Goal: Information Seeking & Learning: Learn about a topic

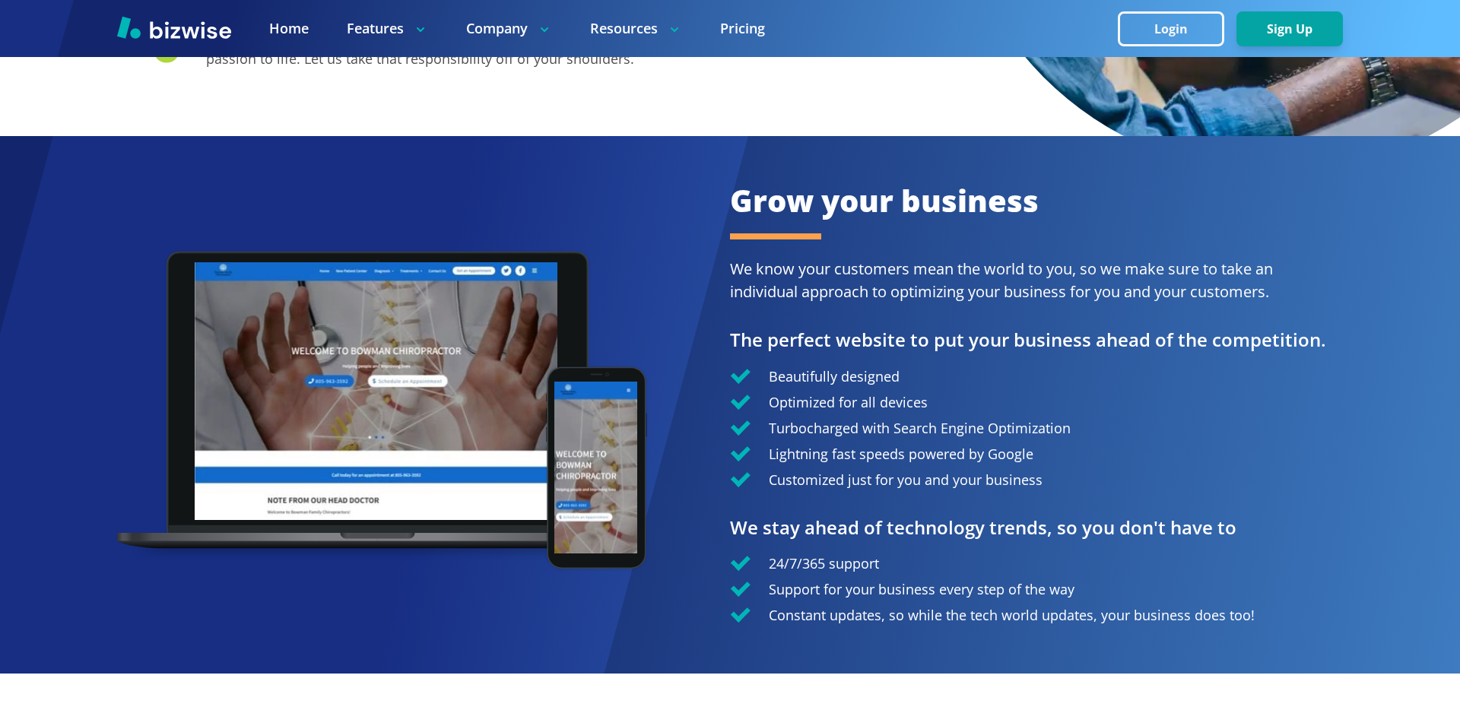
scroll to position [2889, 0]
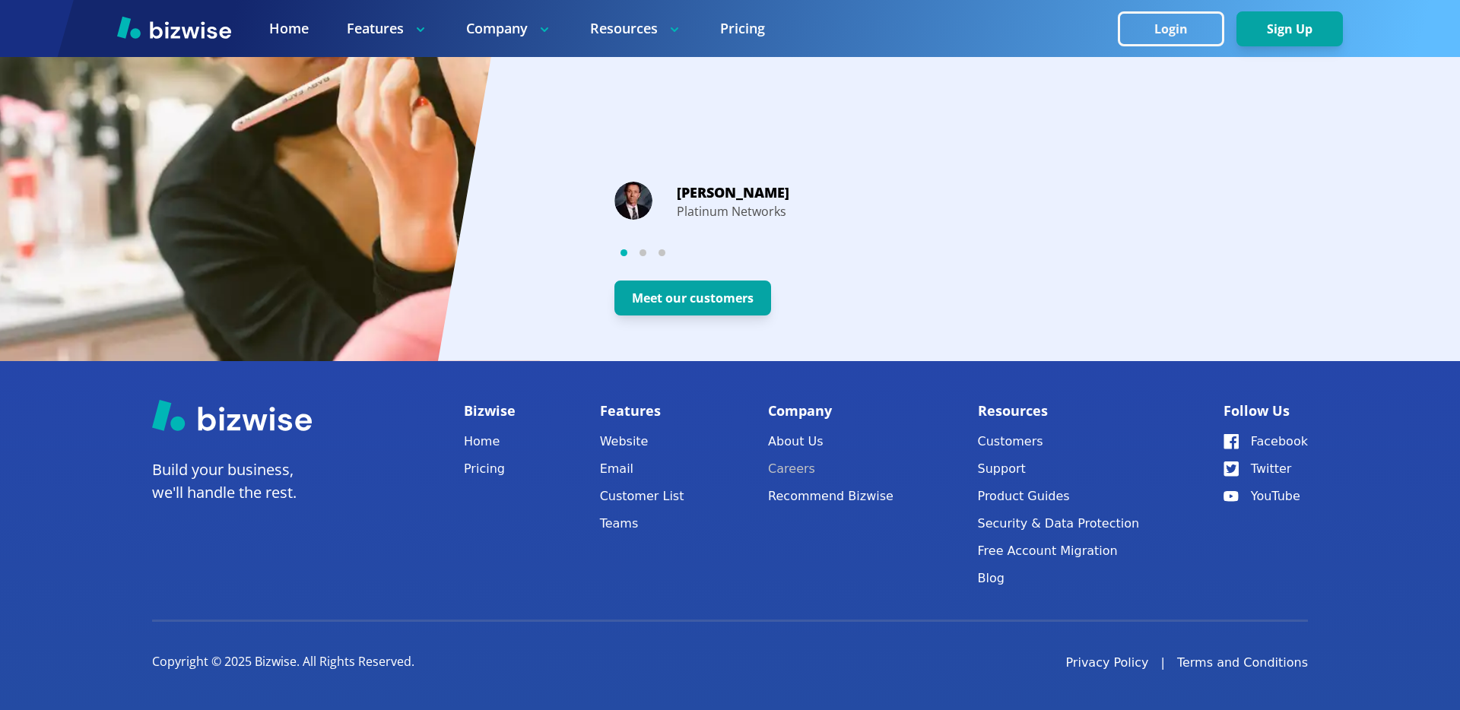
click at [799, 465] on link "Careers" at bounding box center [830, 468] width 125 height 21
click at [1080, 208] on div "Michael Branson Platinum Networks" at bounding box center [1021, 201] width 815 height 40
click at [477, 443] on link "Home" at bounding box center [490, 441] width 52 height 21
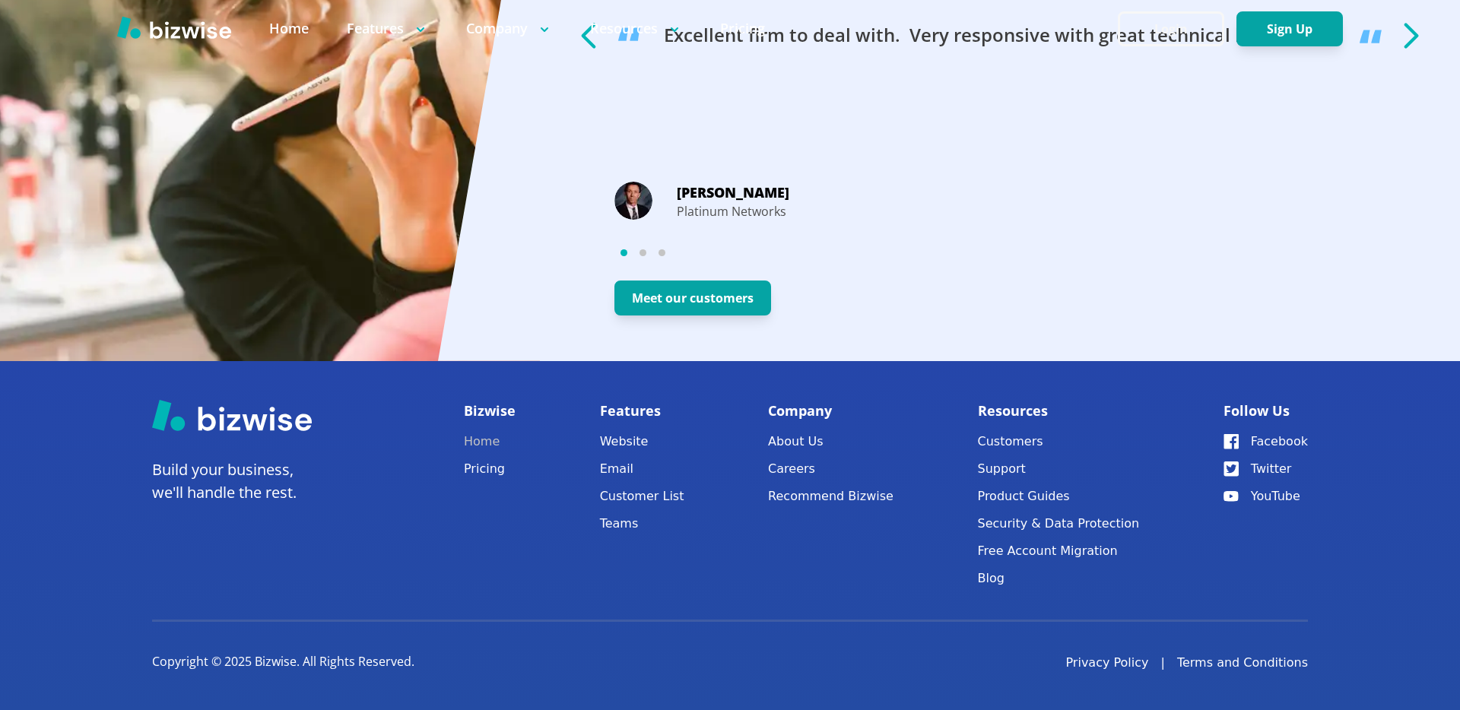
scroll to position [0, 0]
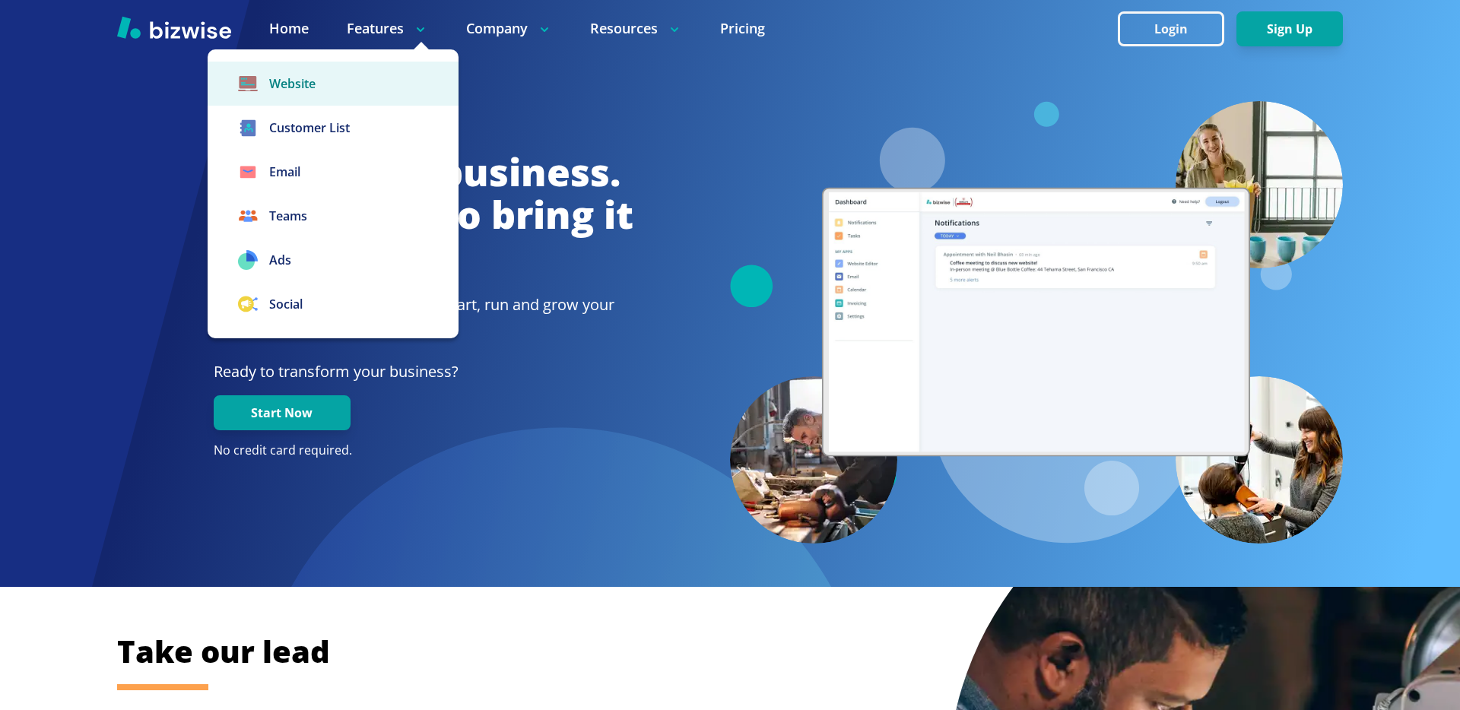
click at [297, 74] on link "Website" at bounding box center [333, 84] width 251 height 44
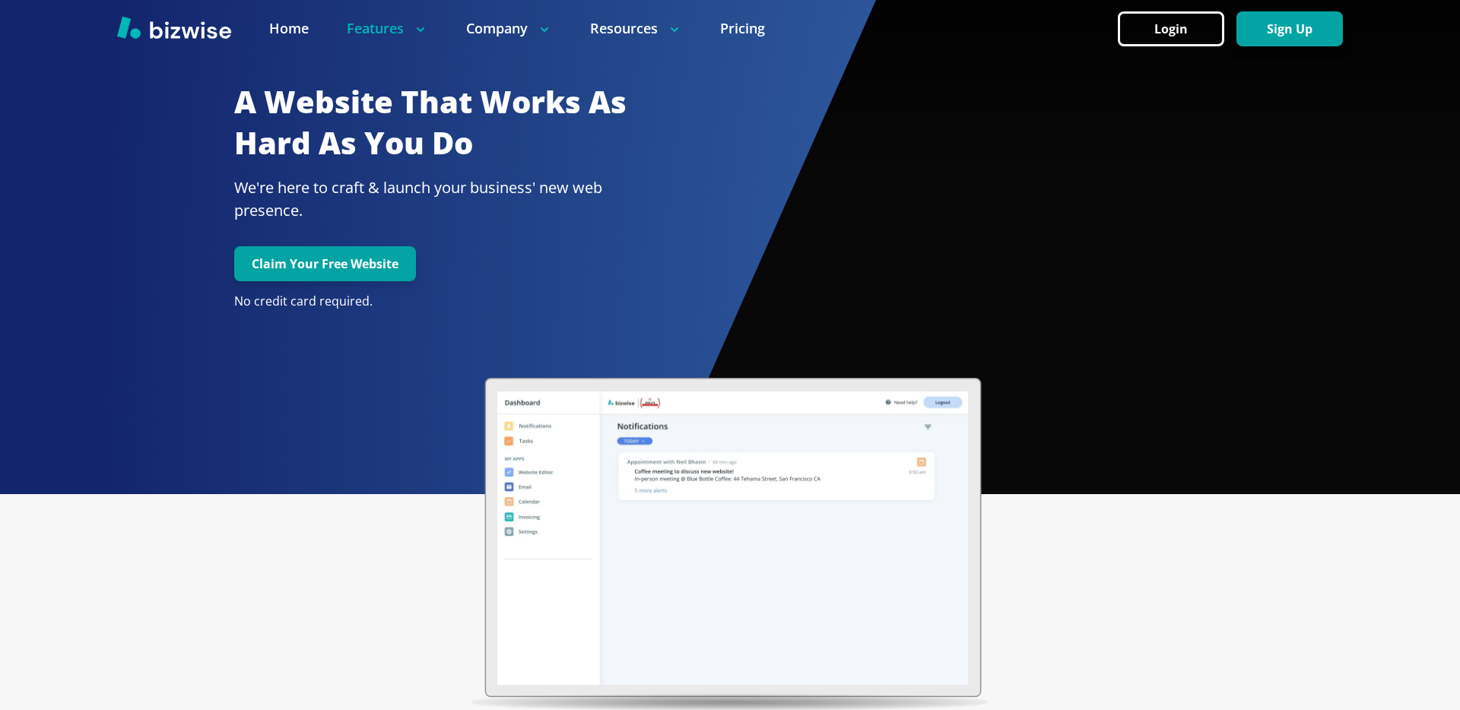
click at [237, 122] on h2 "A Website That Works As Hard As You Do" at bounding box center [445, 122] width 423 height 83
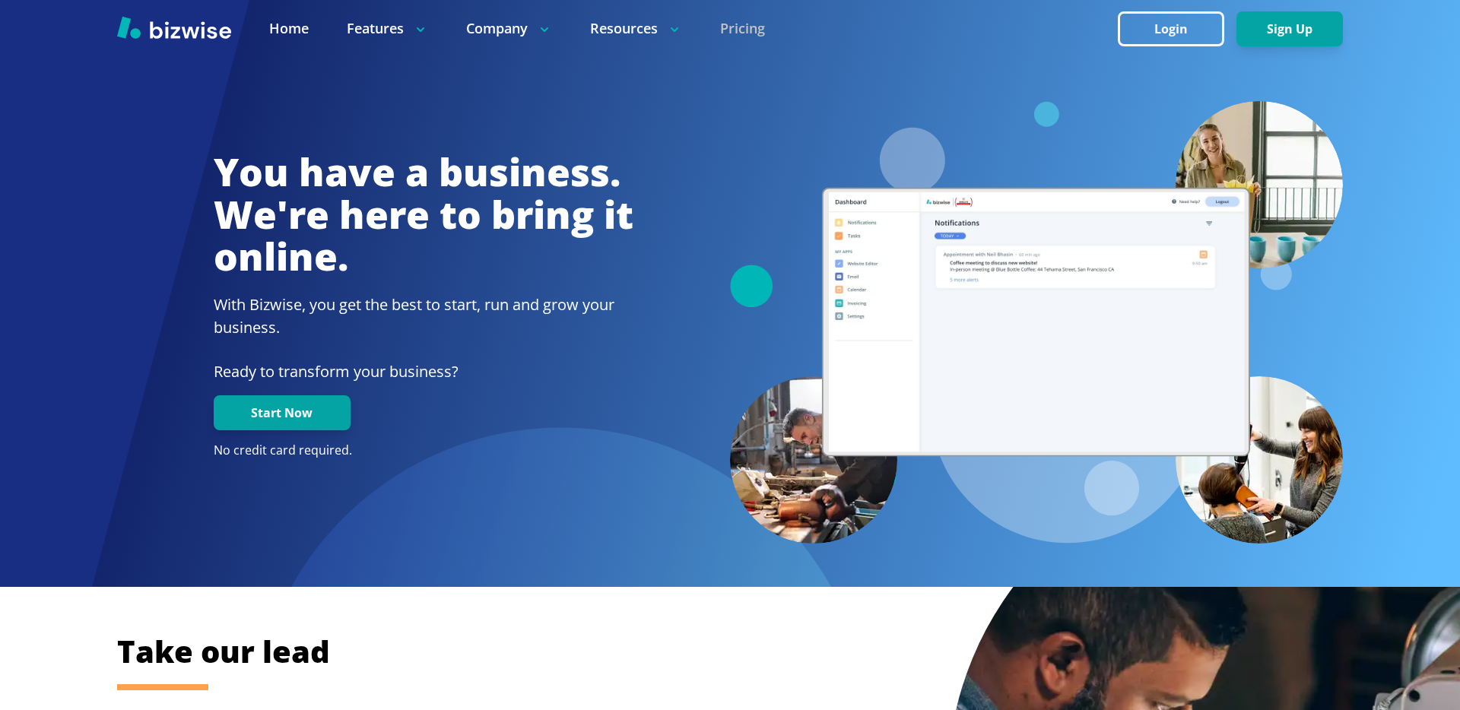
click at [749, 27] on link "Pricing" at bounding box center [742, 28] width 45 height 19
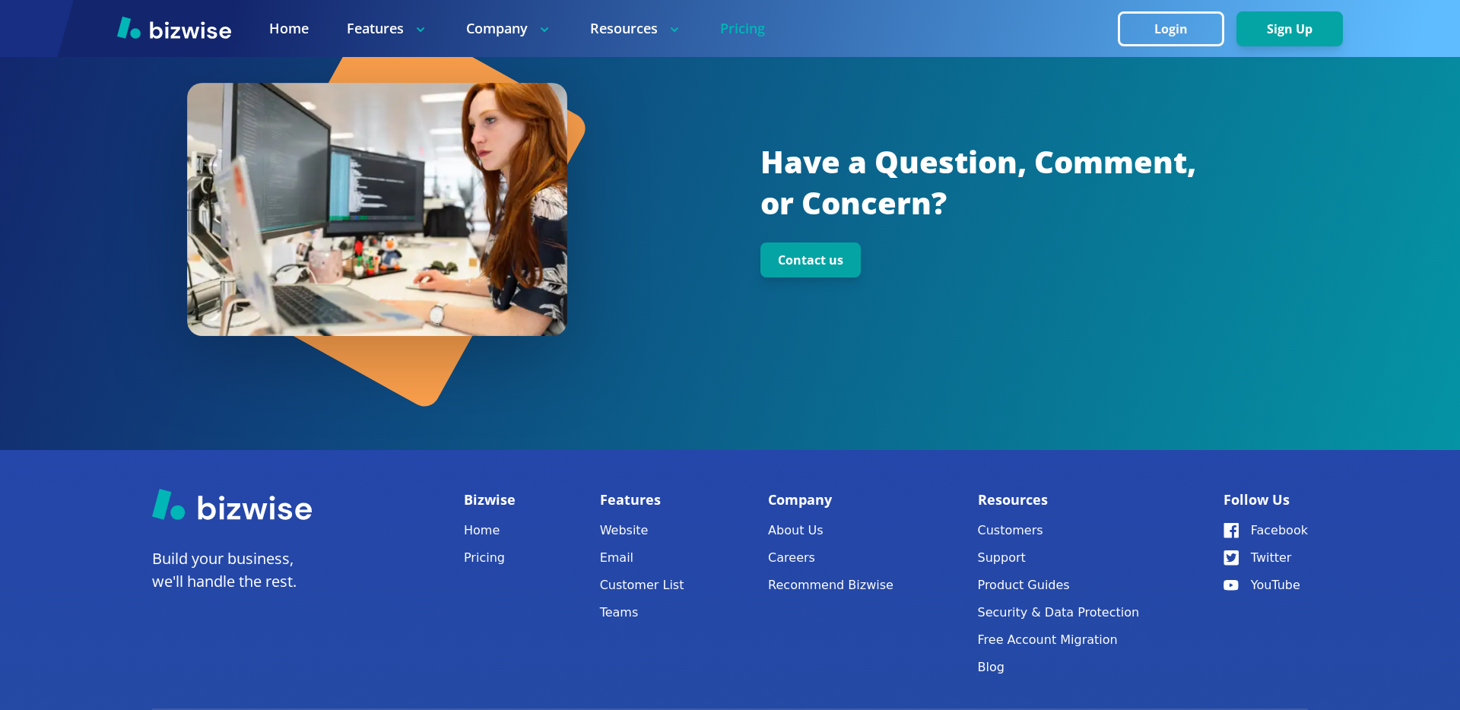
scroll to position [2011, 0]
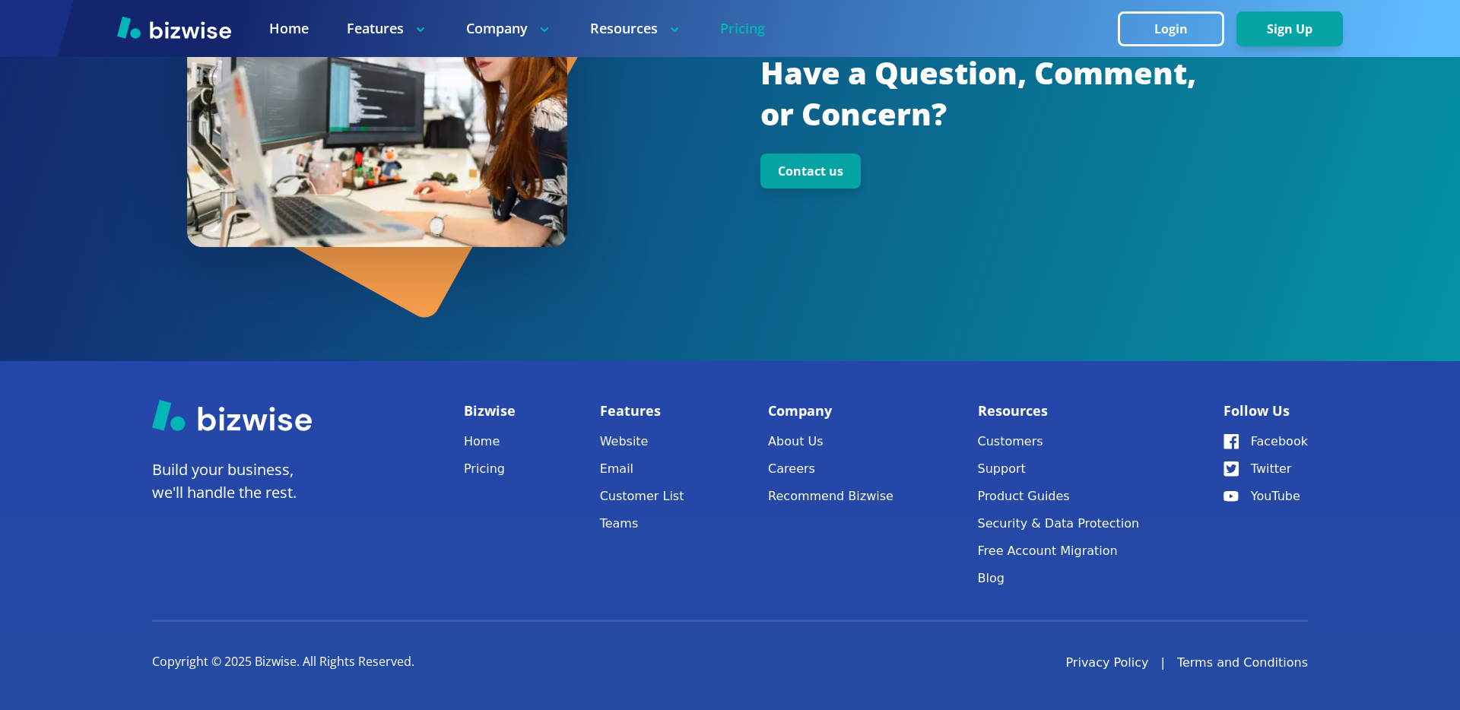
click at [228, 385] on footer "Build your business, we'll handle the rest. Bizwise Home Pricing Features Websi…" at bounding box center [730, 535] width 1460 height 349
click at [804, 449] on link "About Us" at bounding box center [830, 441] width 125 height 21
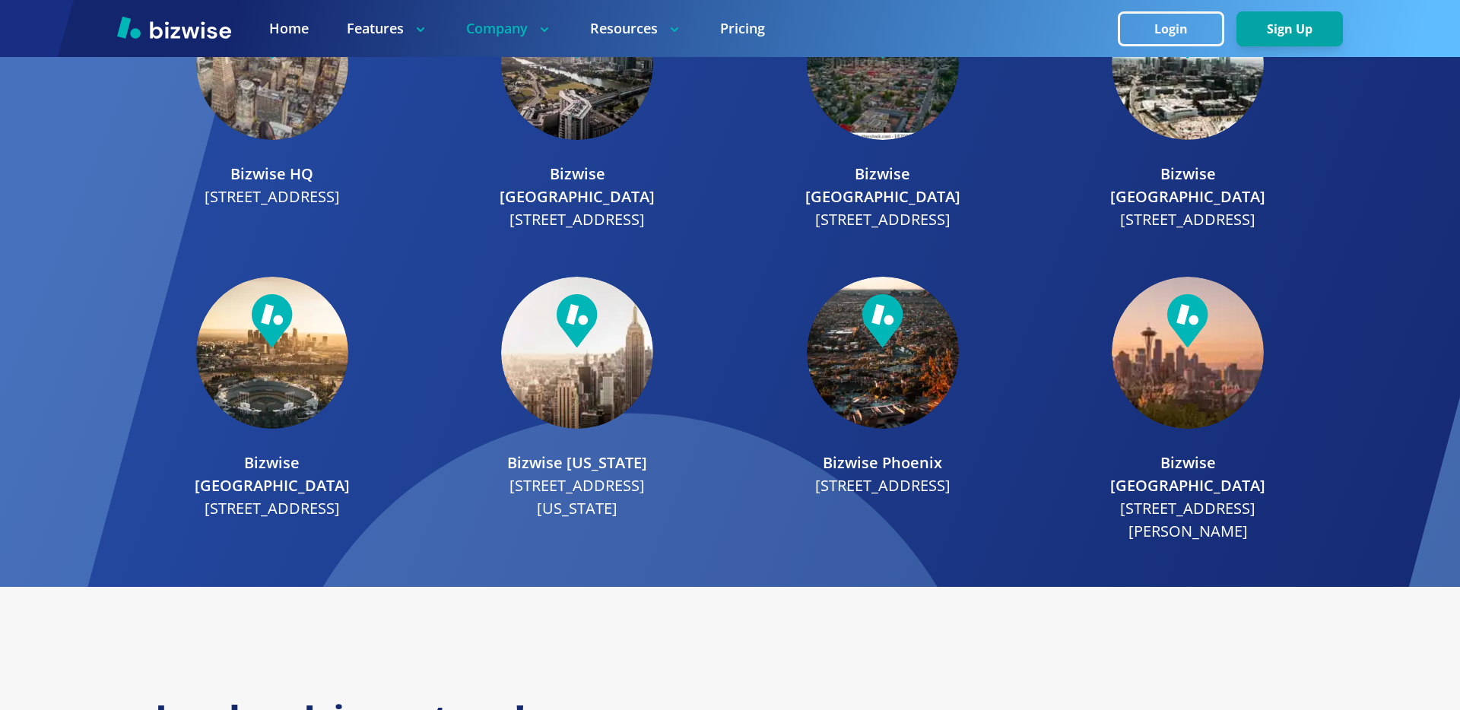
scroll to position [1933, 0]
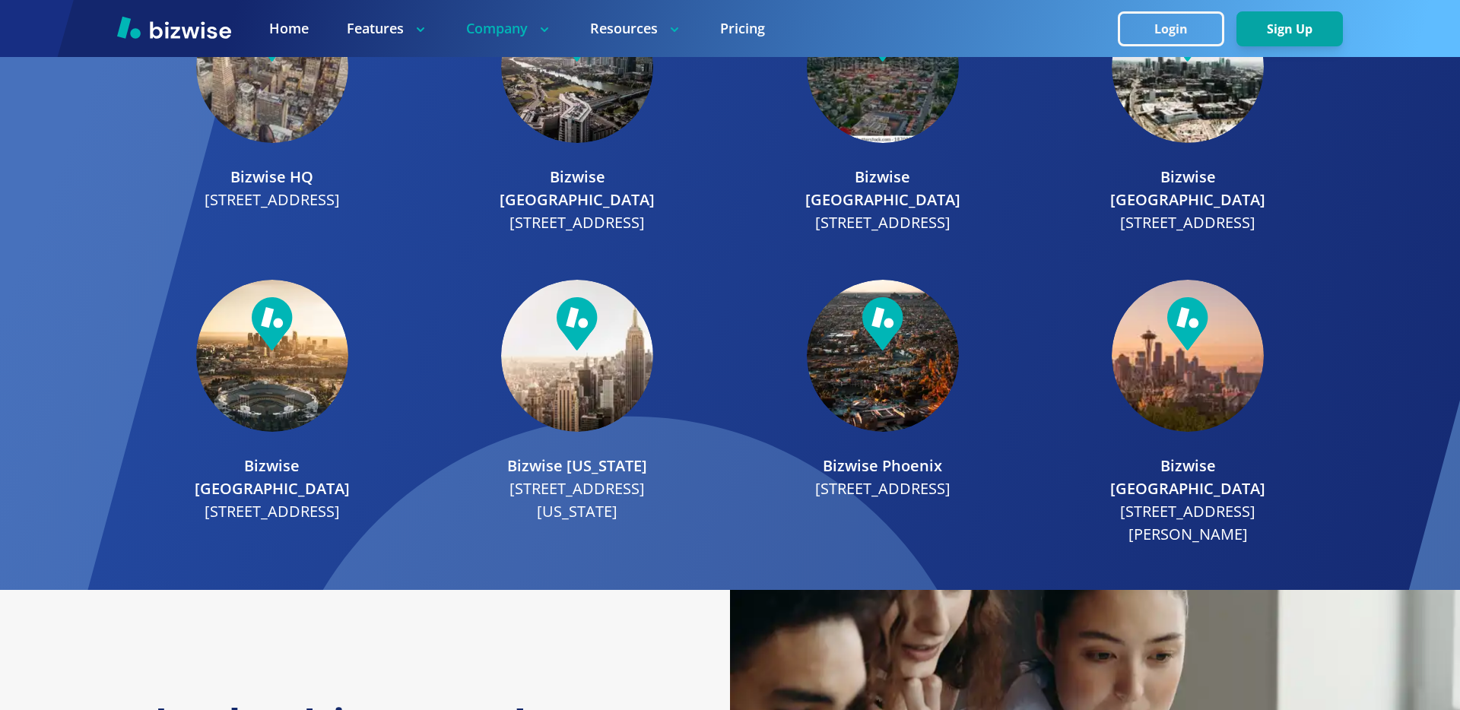
click at [906, 179] on p "Bizwise [GEOGRAPHIC_DATA]" at bounding box center [882, 189] width 209 height 46
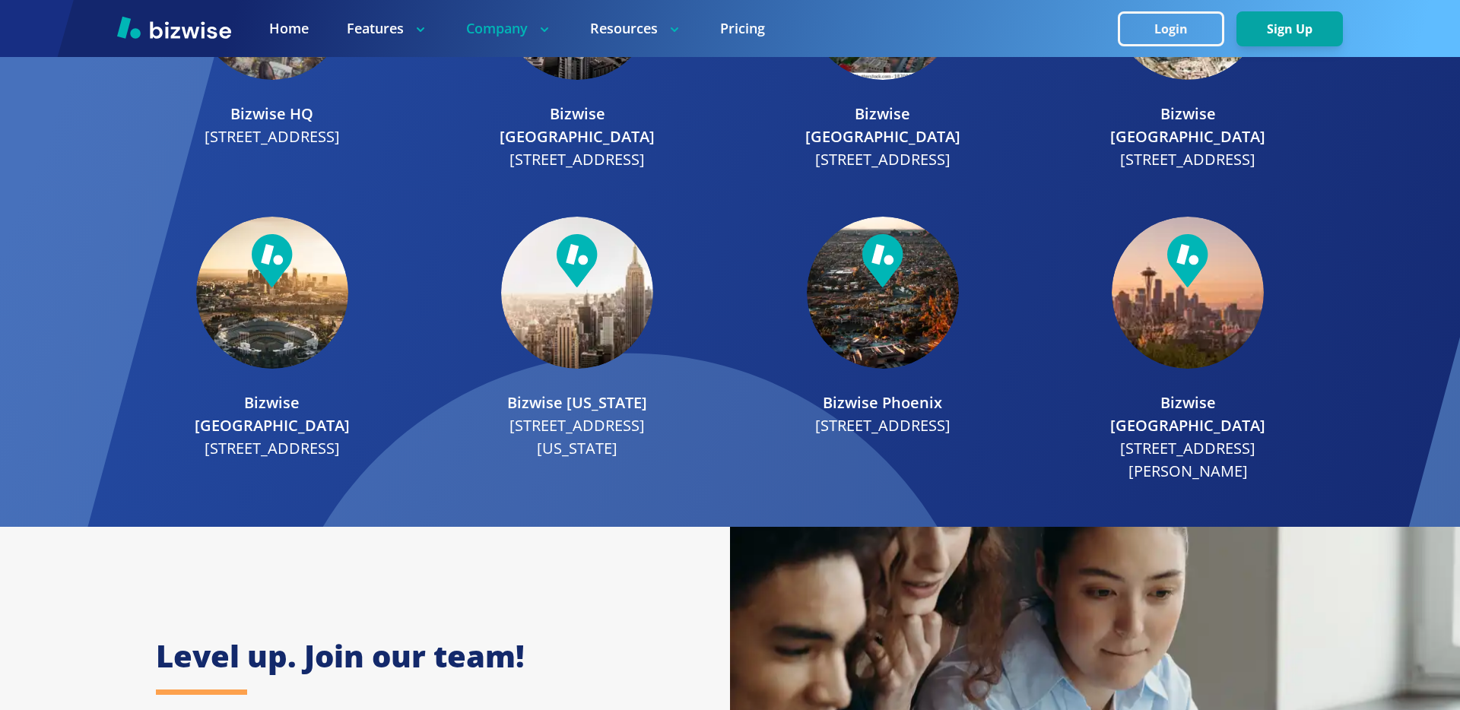
scroll to position [1996, 0]
copy p "[STREET_ADDRESS]"
drag, startPoint x: 929, startPoint y: 447, endPoint x: 778, endPoint y: 420, distance: 153.7
click at [815, 420] on p "[STREET_ADDRESS]" at bounding box center [882, 426] width 135 height 23
click at [769, 379] on div "Bizwise HQ [STREET_ADDRESS] Bizwise [GEOGRAPHIC_DATA] [STREET_ADDRESS] Bizwise …" at bounding box center [730, 206] width 1272 height 601
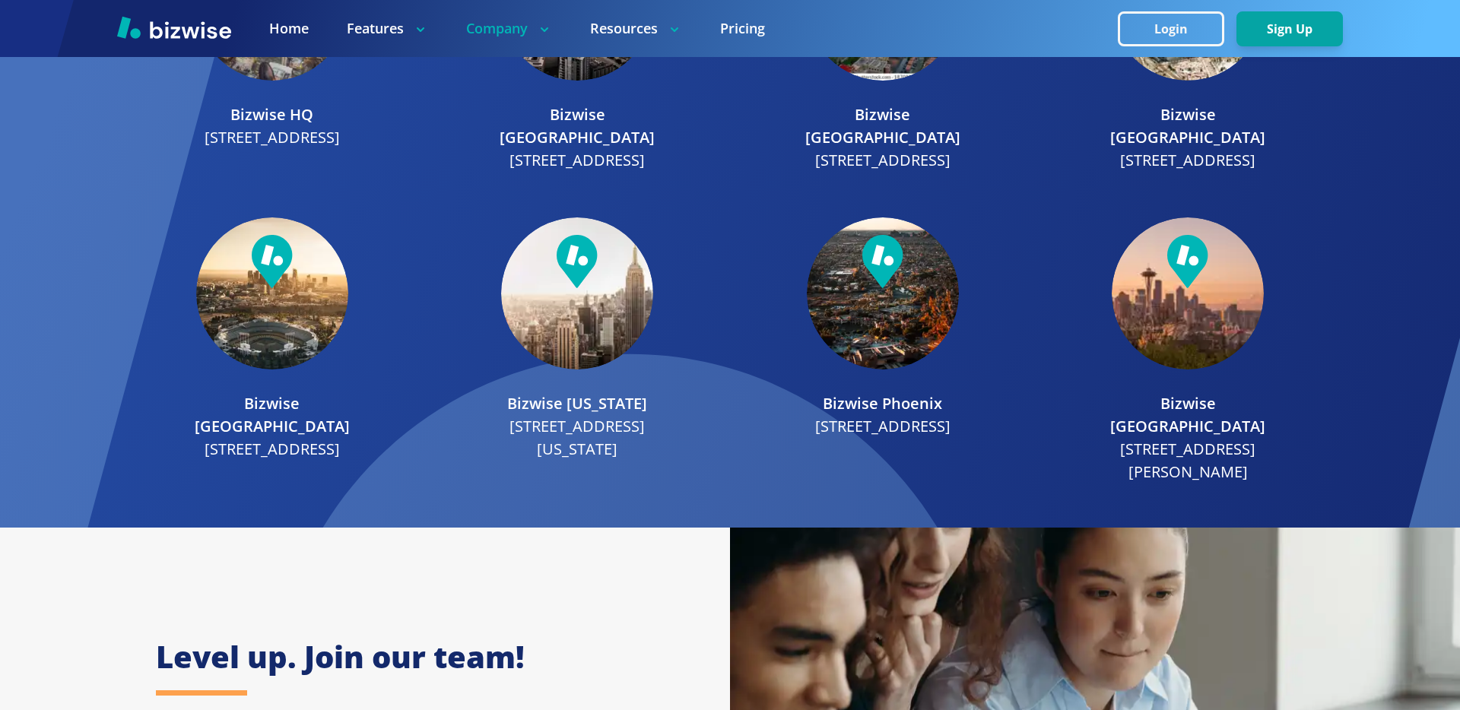
copy p "[STREET_ADDRESS][US_STATE]"
drag, startPoint x: 664, startPoint y: 452, endPoint x: 458, endPoint y: 423, distance: 207.9
click at [458, 423] on div "Bizwise HQ [STREET_ADDRESS] Bizwise [GEOGRAPHIC_DATA] [STREET_ADDRESS] Bizwise …" at bounding box center [730, 206] width 1272 height 601
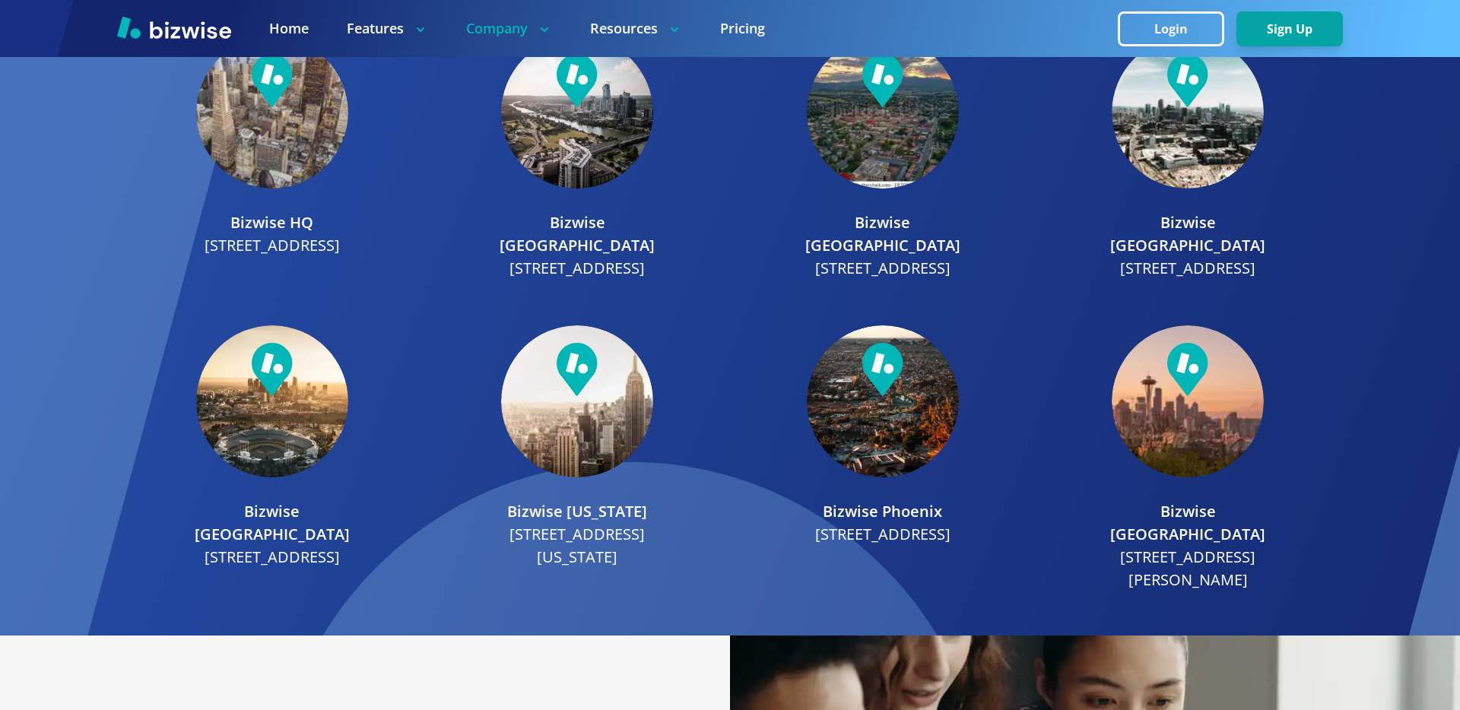
scroll to position [1883, 0]
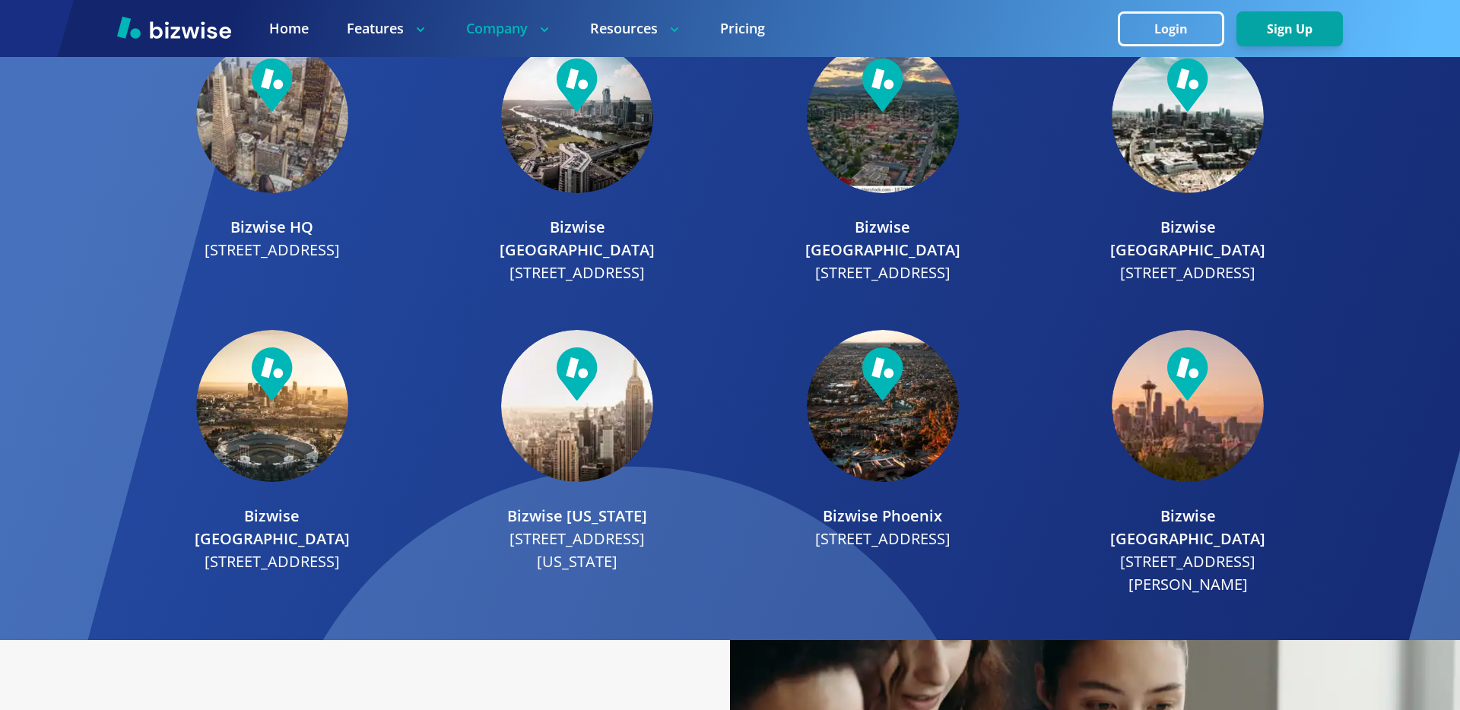
copy p "[STREET_ADDRESS]"
drag, startPoint x: 346, startPoint y: 275, endPoint x: 134, endPoint y: 250, distance: 213.6
click at [134, 250] on div "Bizwise HQ [STREET_ADDRESS] Bizwise [GEOGRAPHIC_DATA] [STREET_ADDRESS] Bizwise …" at bounding box center [730, 318] width 1272 height 601
copy p "[STREET_ADDRESS]"
drag, startPoint x: 599, startPoint y: 275, endPoint x: 471, endPoint y: 243, distance: 131.6
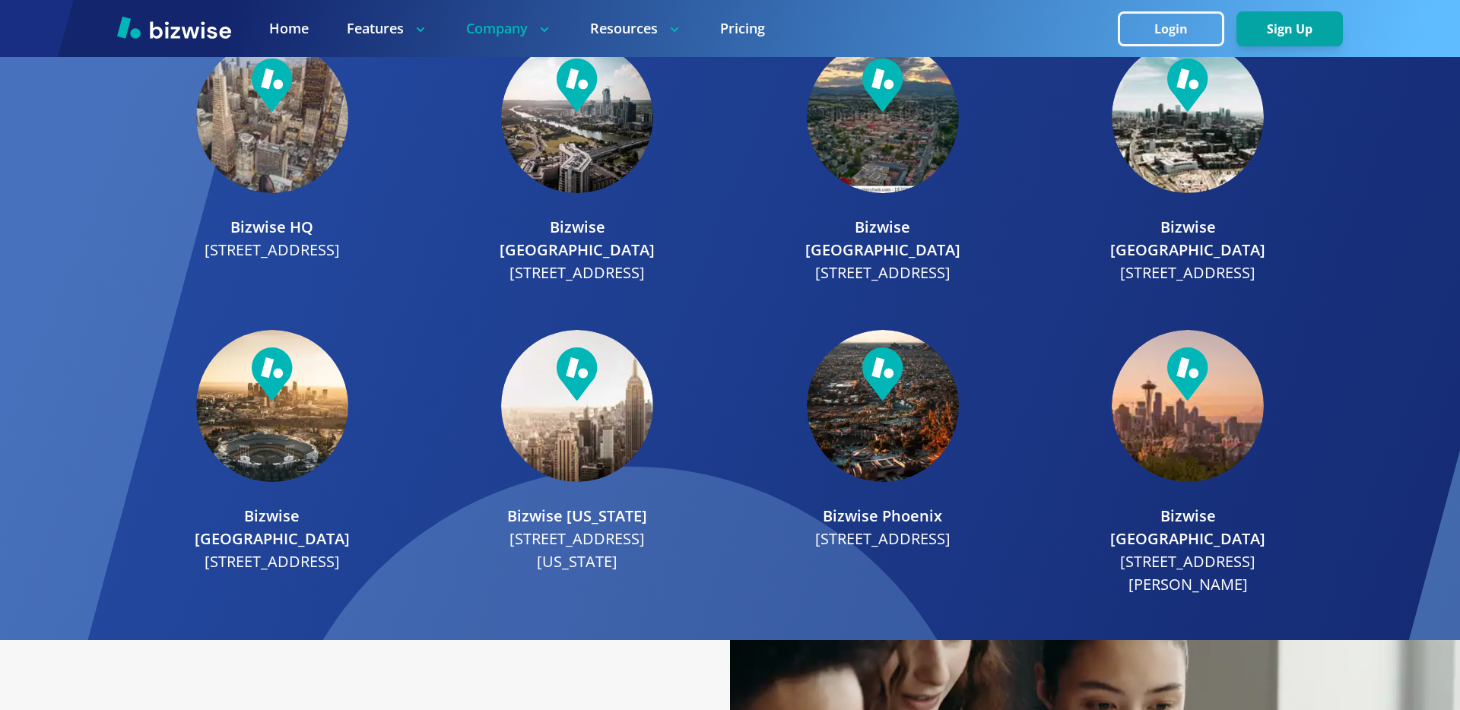
click at [509, 262] on p "[STREET_ADDRESS]" at bounding box center [576, 273] width 135 height 23
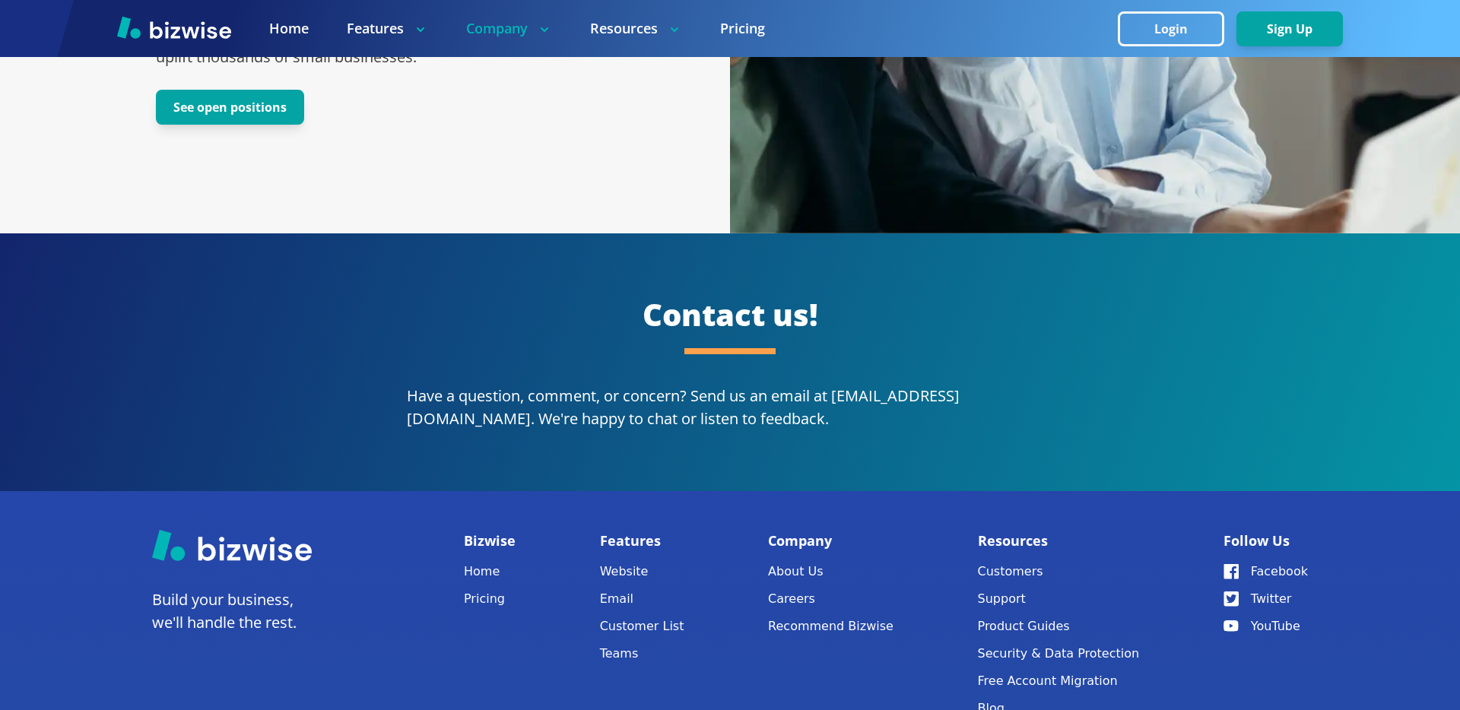
scroll to position [2823, 0]
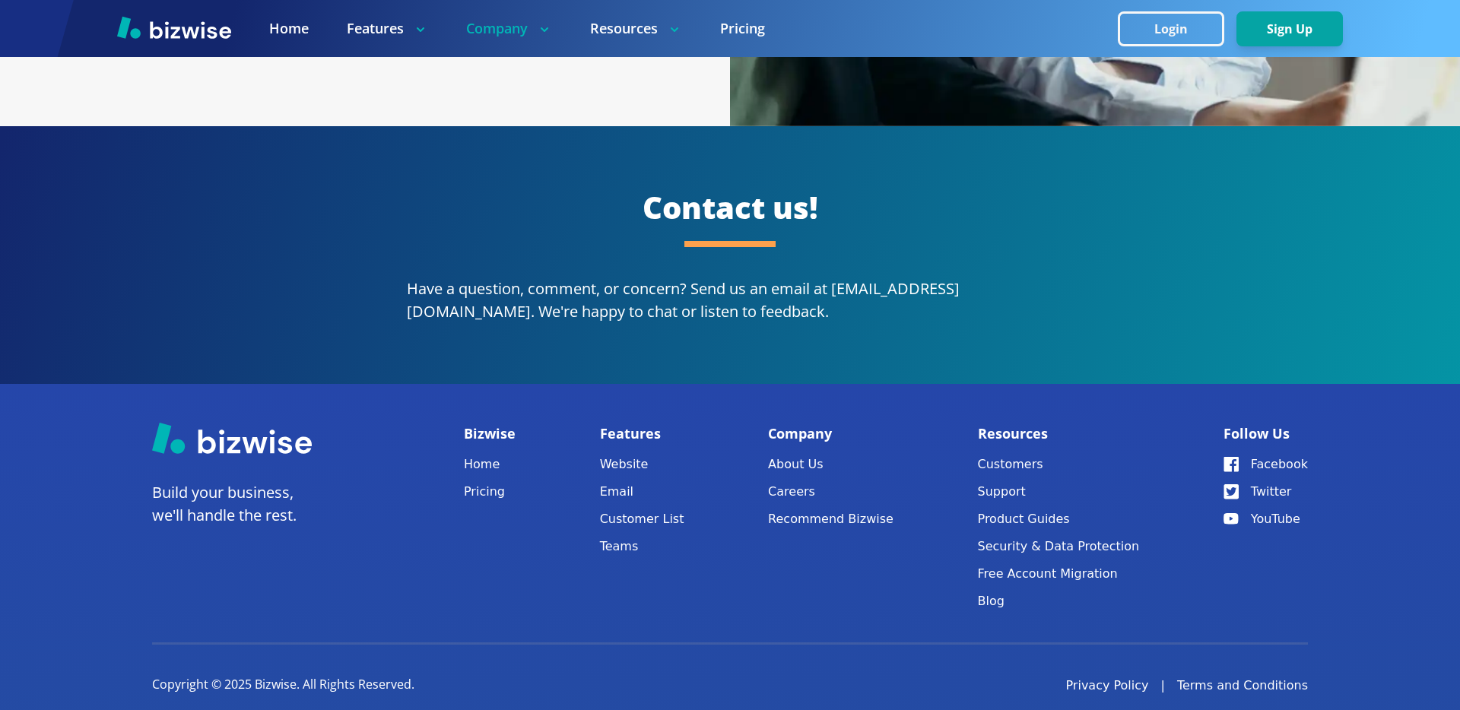
click at [821, 284] on p "Have a question, comment, or concern? Send us an email at [EMAIL_ADDRESS][DOMAI…" at bounding box center [730, 300] width 646 height 46
click at [809, 481] on link "Careers" at bounding box center [830, 491] width 125 height 21
click at [813, 454] on link "About Us" at bounding box center [830, 464] width 125 height 21
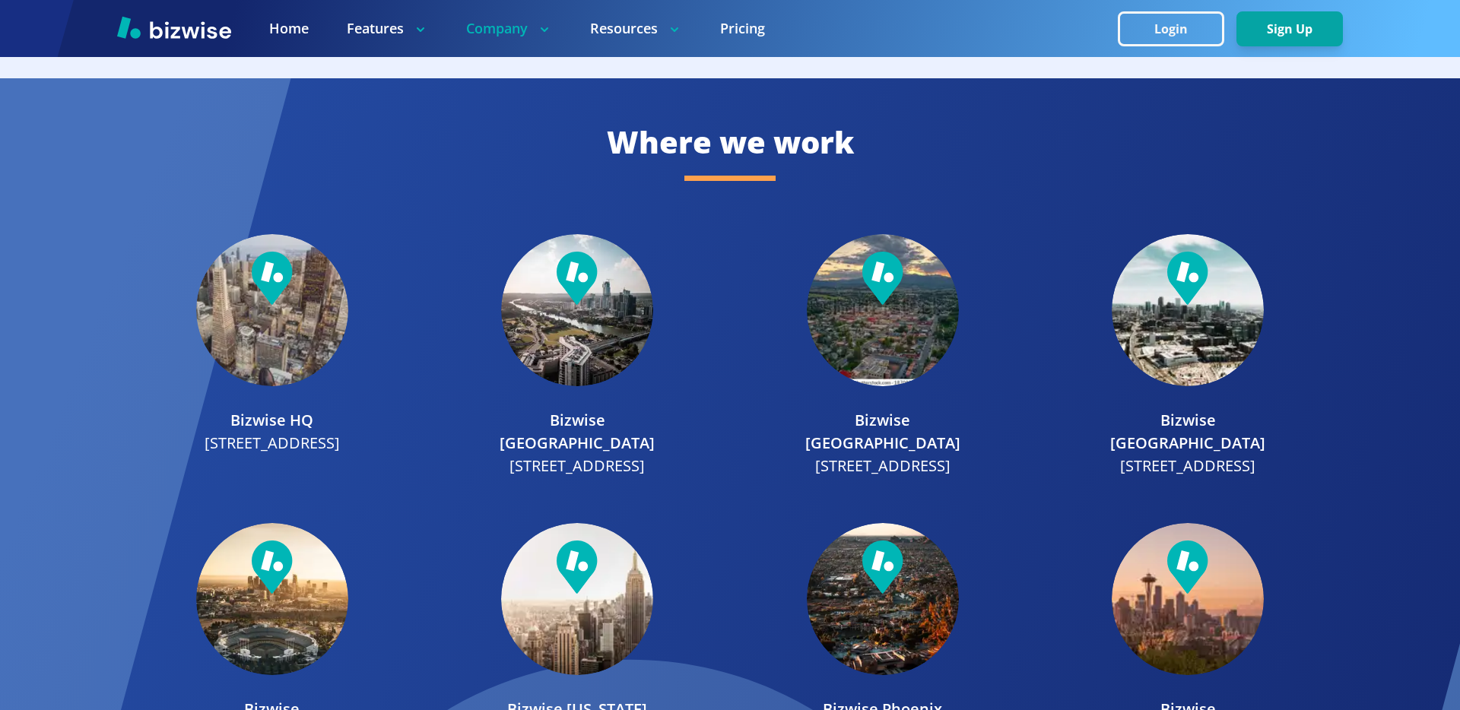
scroll to position [1667, 0]
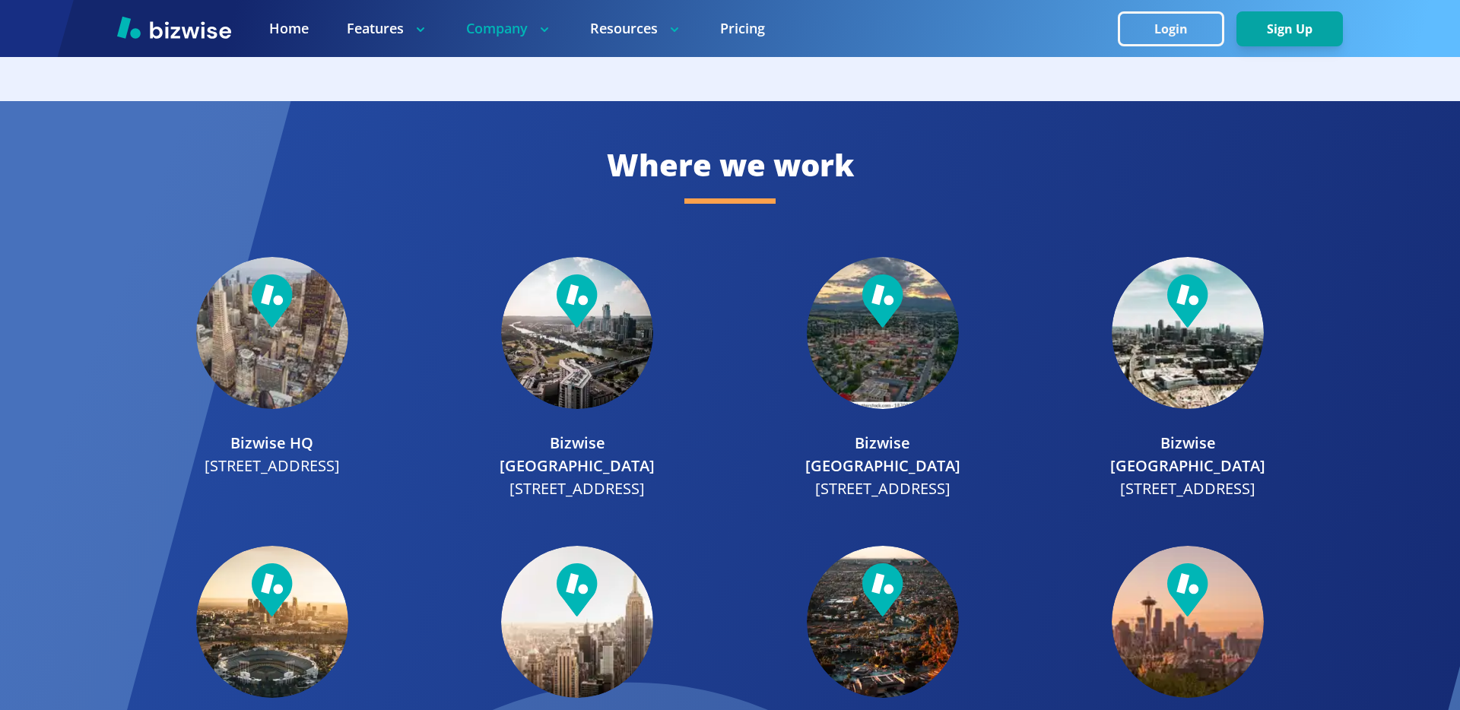
click at [732, 236] on div "Bizwise HQ [STREET_ADDRESS] Bizwise [GEOGRAPHIC_DATA] [STREET_ADDRESS] Bizwise …" at bounding box center [730, 534] width 1272 height 601
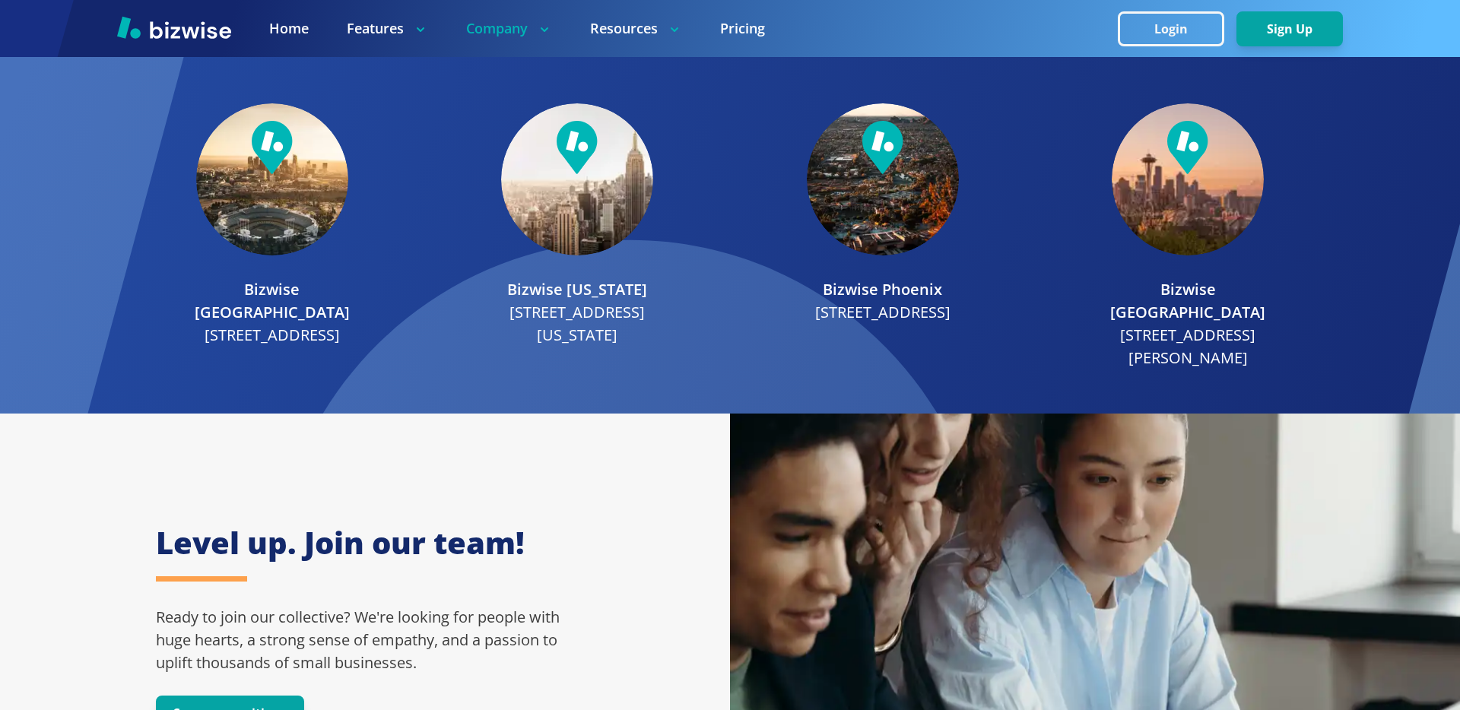
scroll to position [2111, 0]
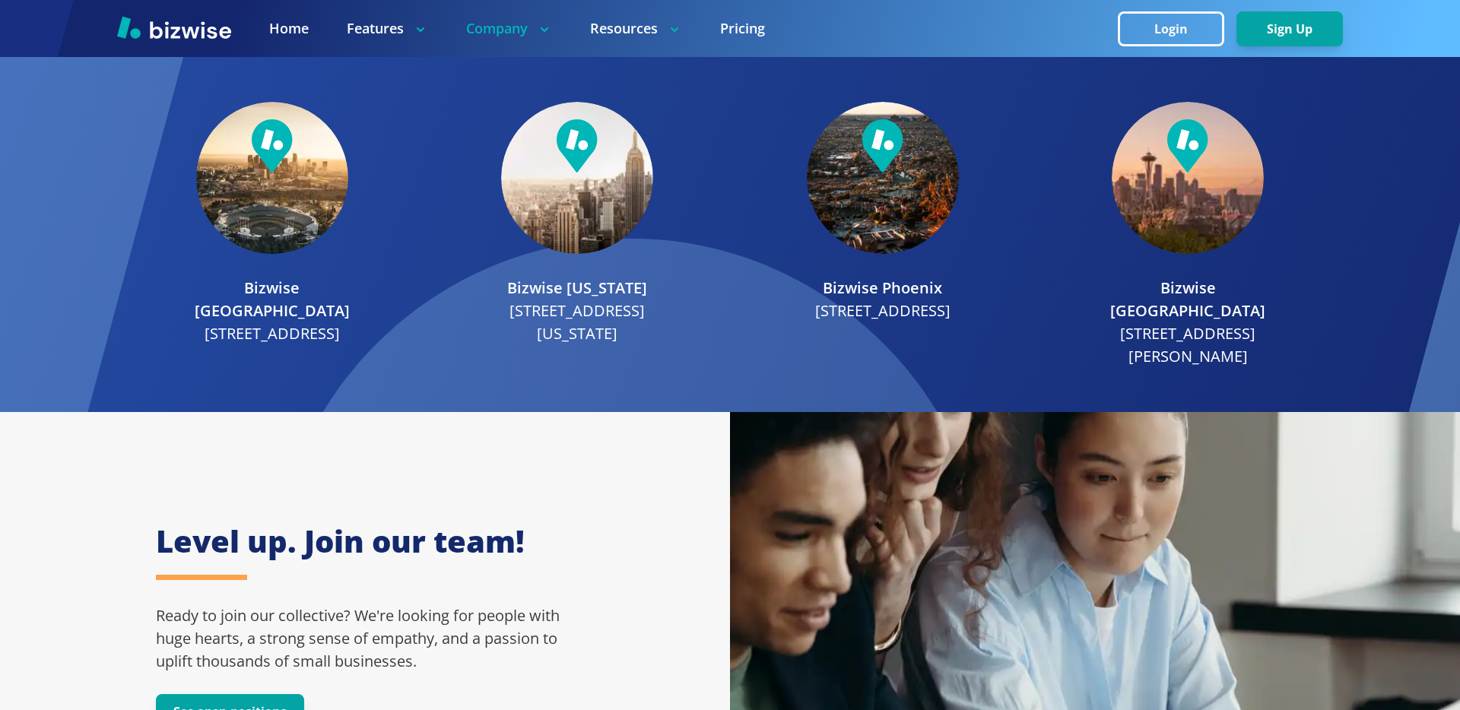
click at [571, 142] on img at bounding box center [576, 145] width 41 height 53
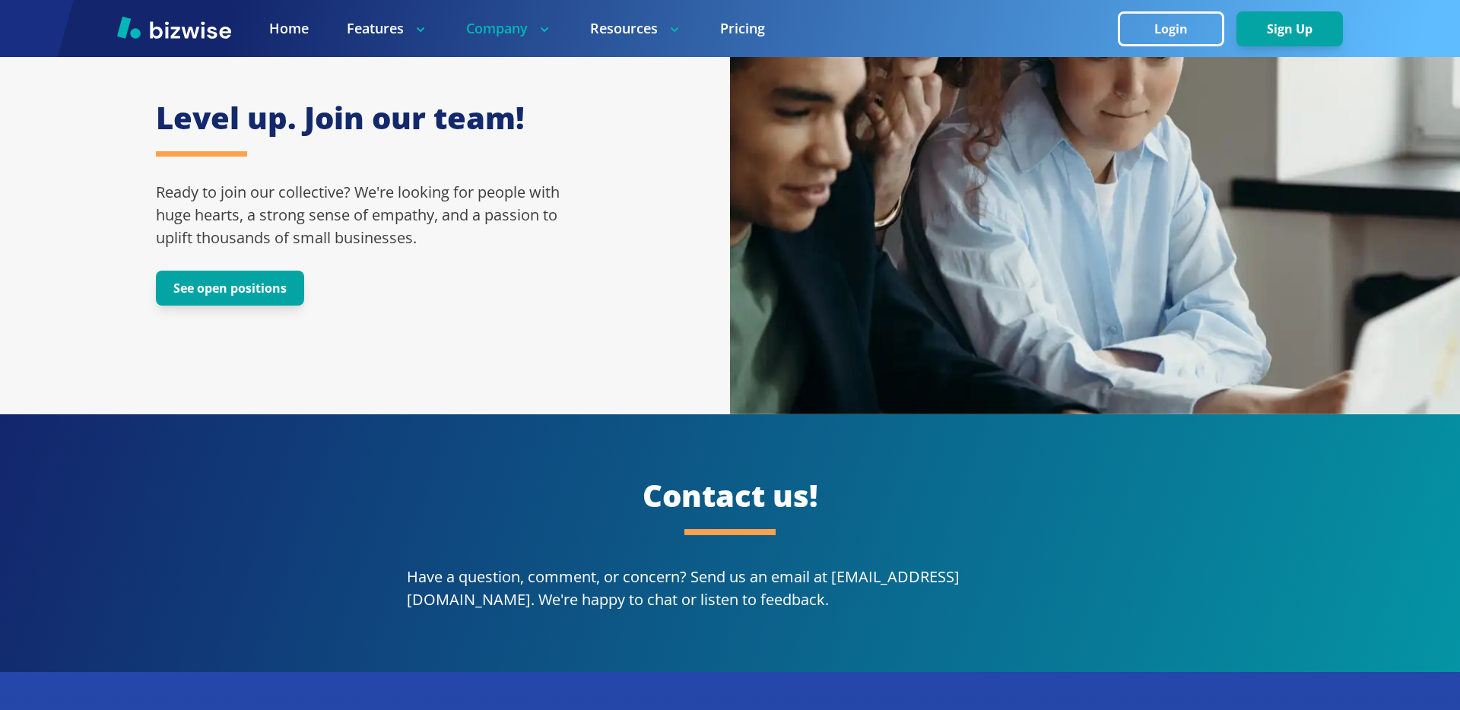
scroll to position [2532, 0]
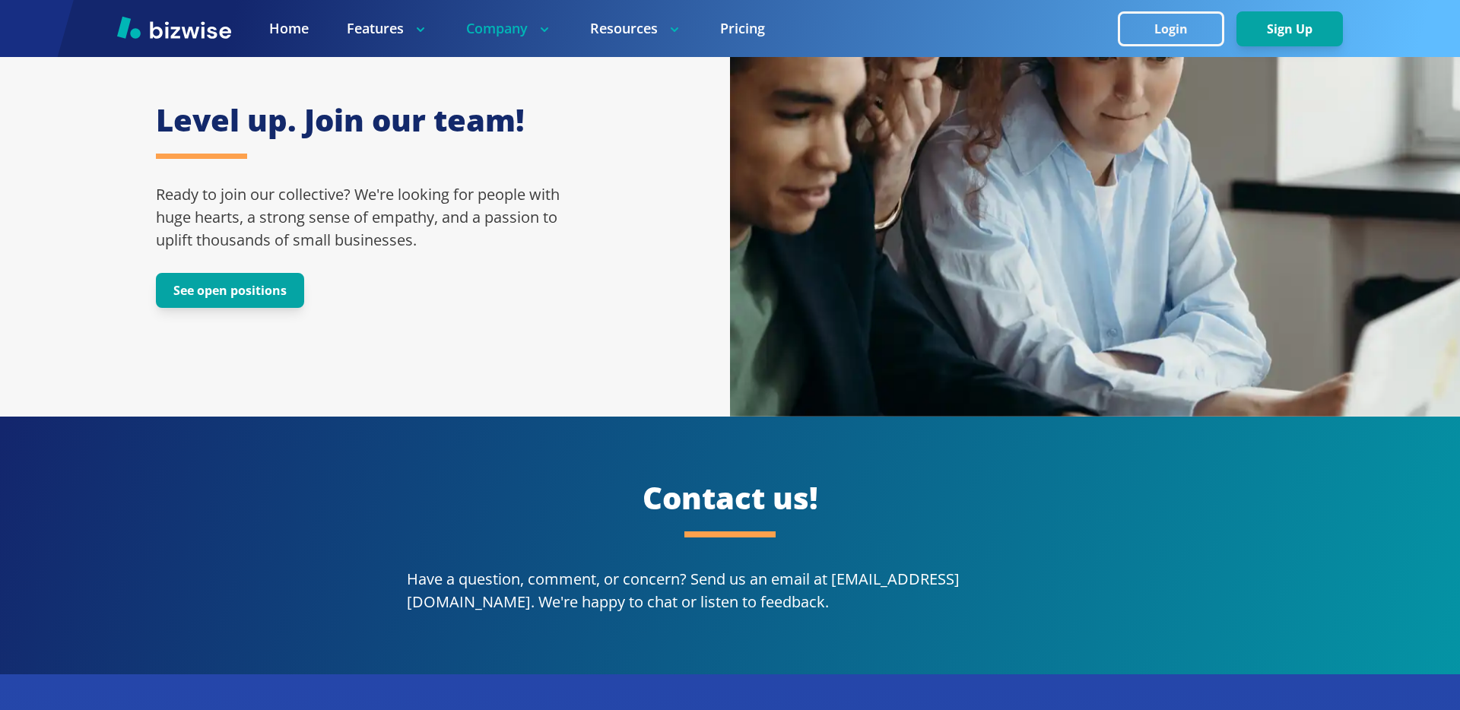
click at [258, 211] on p "Ready to join our collective? We're looking for people with huge hearts, a stro…" at bounding box center [365, 217] width 418 height 68
click at [450, 210] on p "Ready to join our collective? We're looking for people with huge hearts, a stro…" at bounding box center [365, 217] width 418 height 68
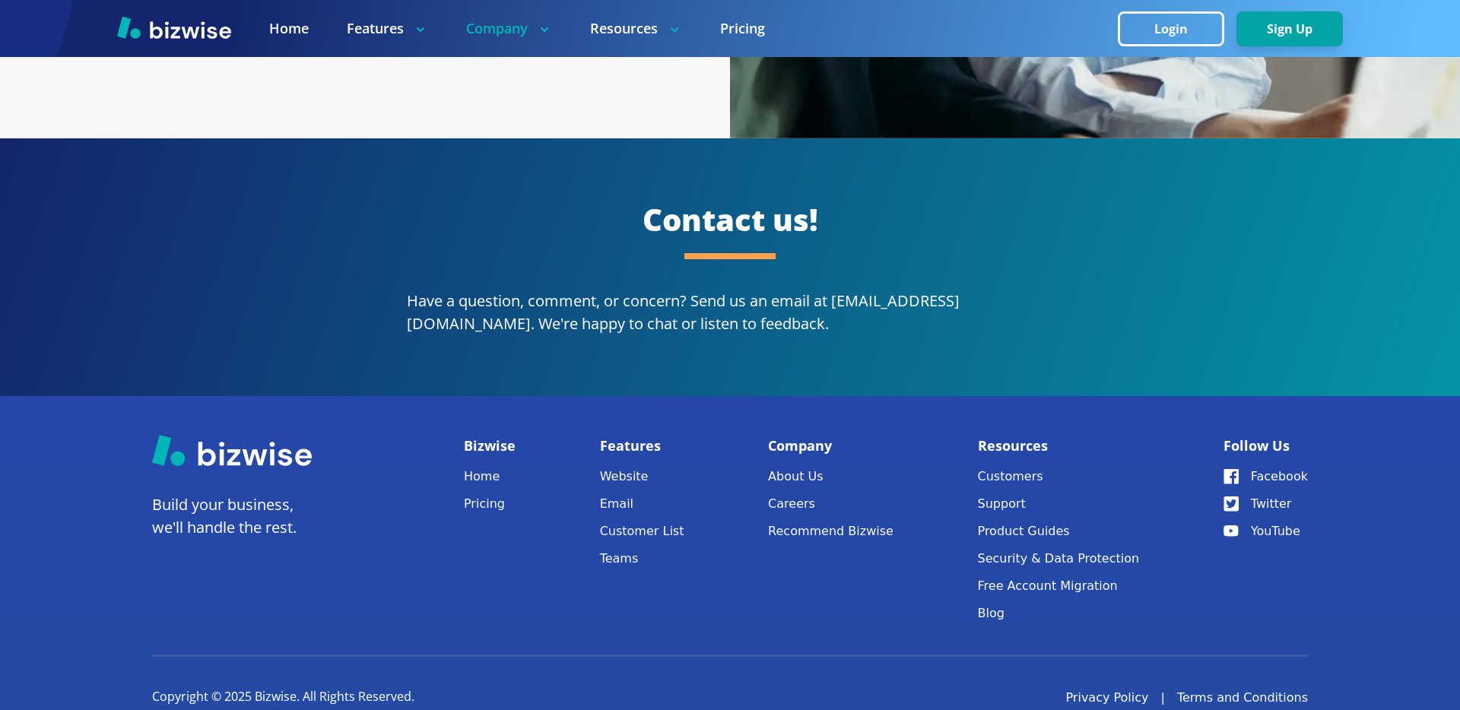
scroll to position [2823, 0]
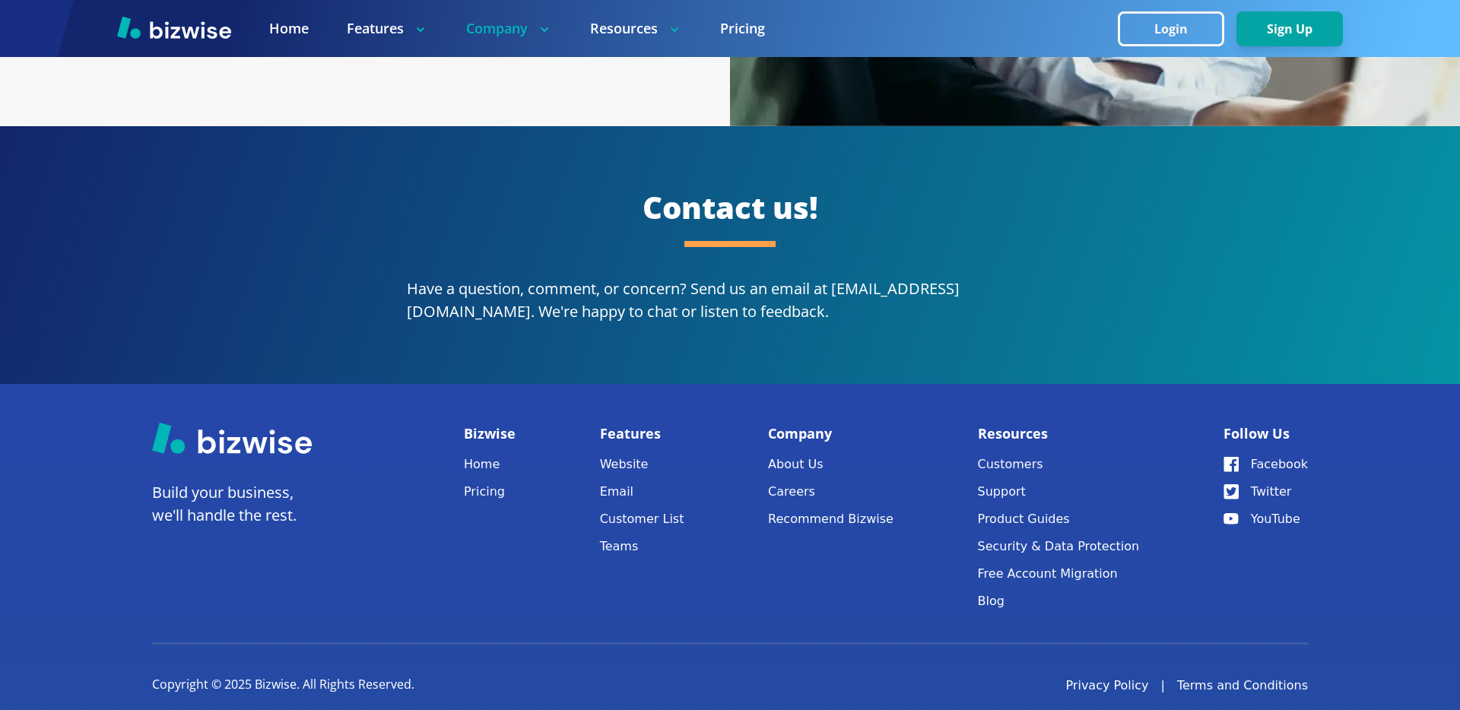
click at [1199, 310] on div "Contact us! Have a question, comment, or concern? Send us an email at [EMAIL_AD…" at bounding box center [730, 254] width 1460 height 257
click at [1143, 336] on div "Contact us! Have a question, comment, or concern? Send us an email at [EMAIL_AD…" at bounding box center [730, 254] width 1460 height 257
click at [1027, 454] on link "Customers" at bounding box center [1059, 464] width 162 height 21
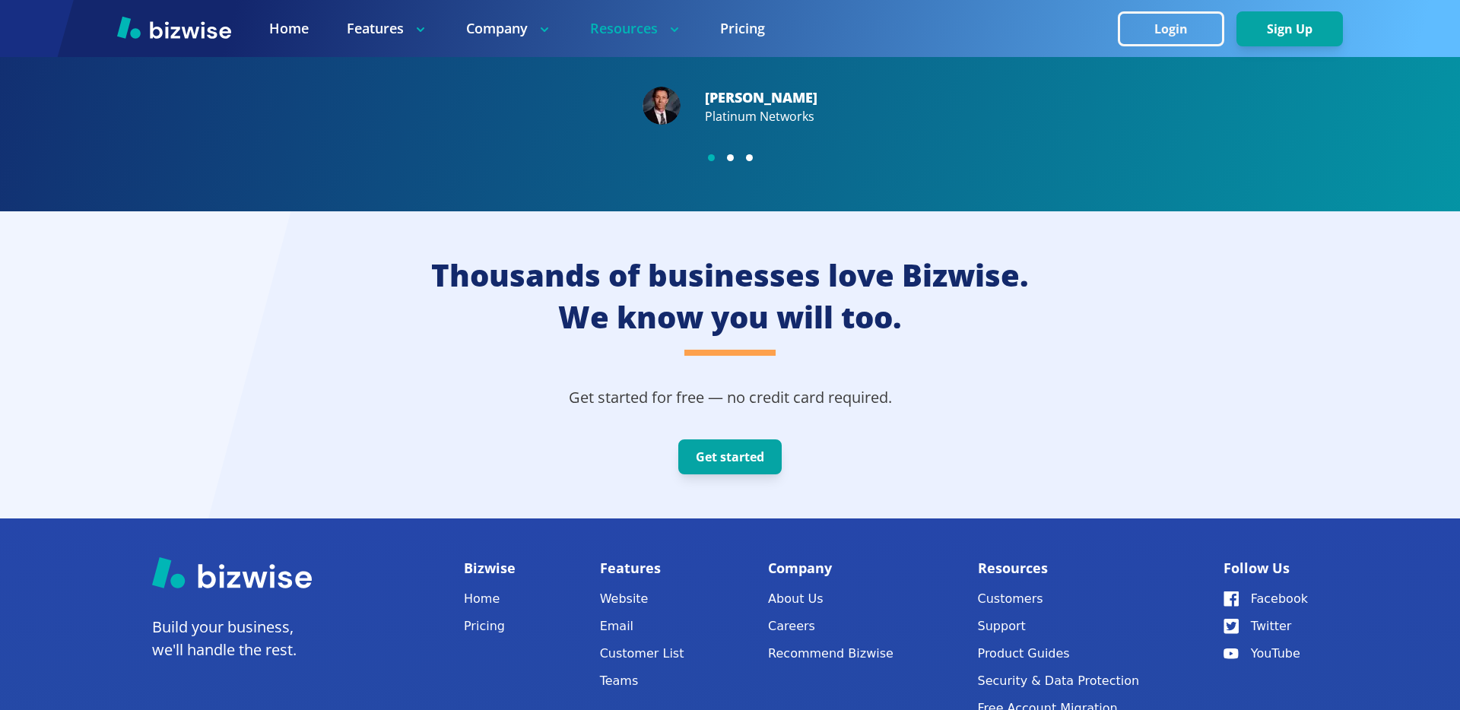
scroll to position [4227, 0]
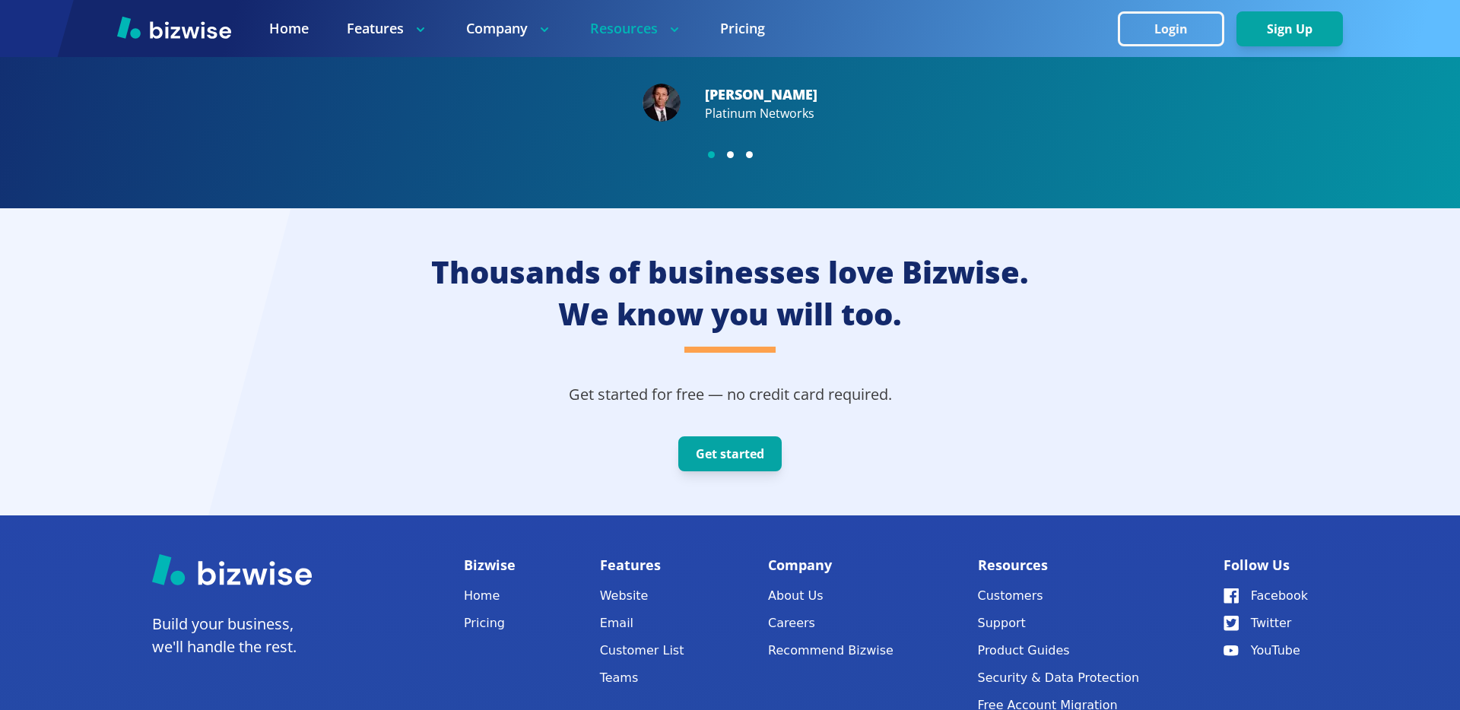
click at [854, 344] on div at bounding box center [730, 361] width 1460 height 307
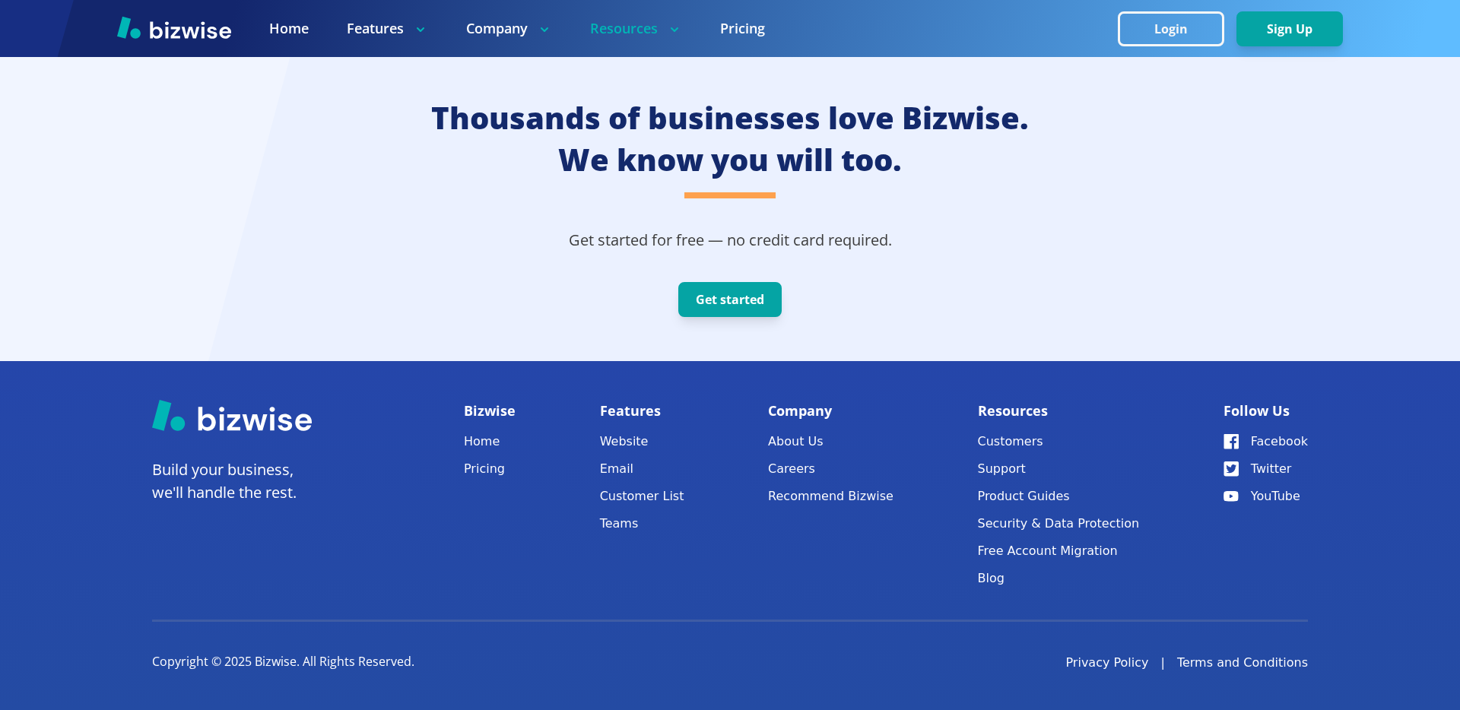
click at [1016, 303] on div at bounding box center [730, 207] width 1460 height 307
click at [870, 503] on link "Recommend Bizwise" at bounding box center [830, 496] width 125 height 21
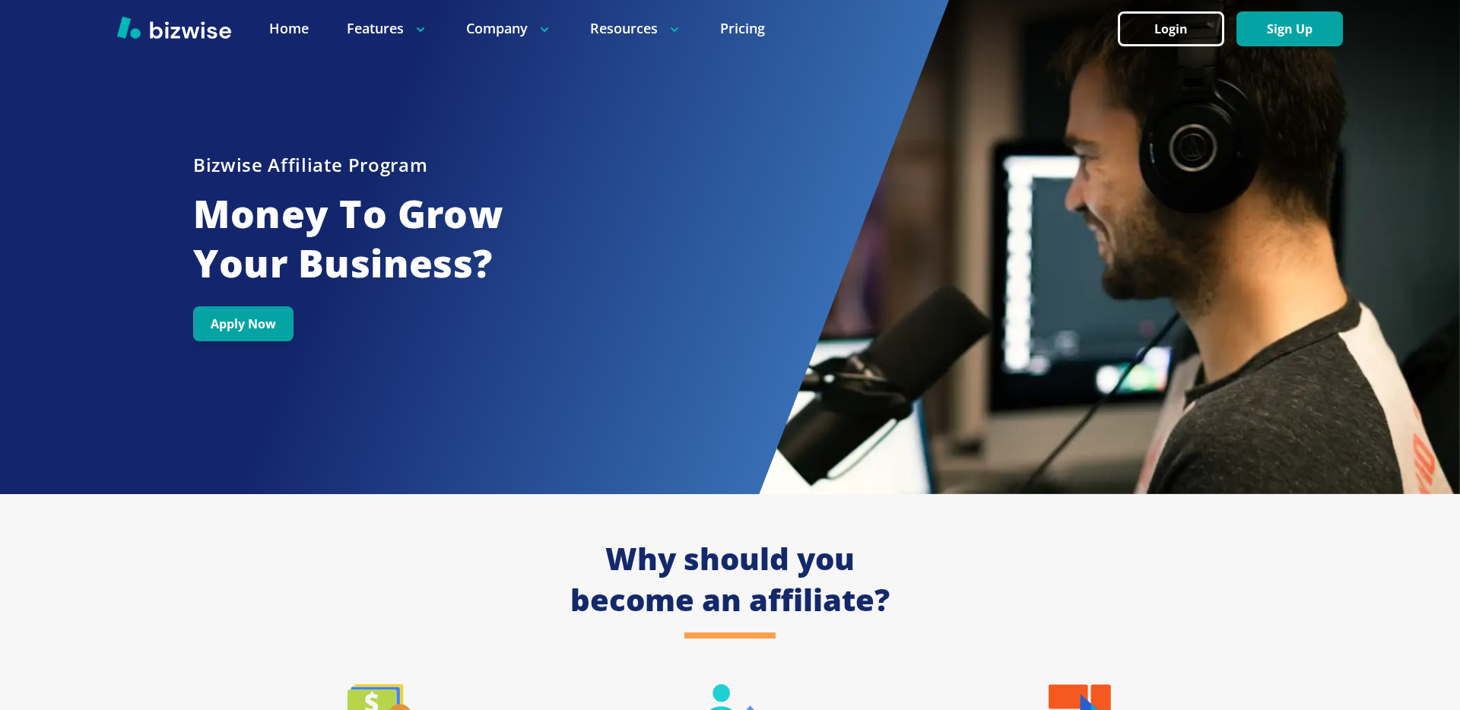
click at [753, 347] on div "Bizwise Affiliate Program Money To Grow Your Business? Apply Now" at bounding box center [474, 247] width 949 height 494
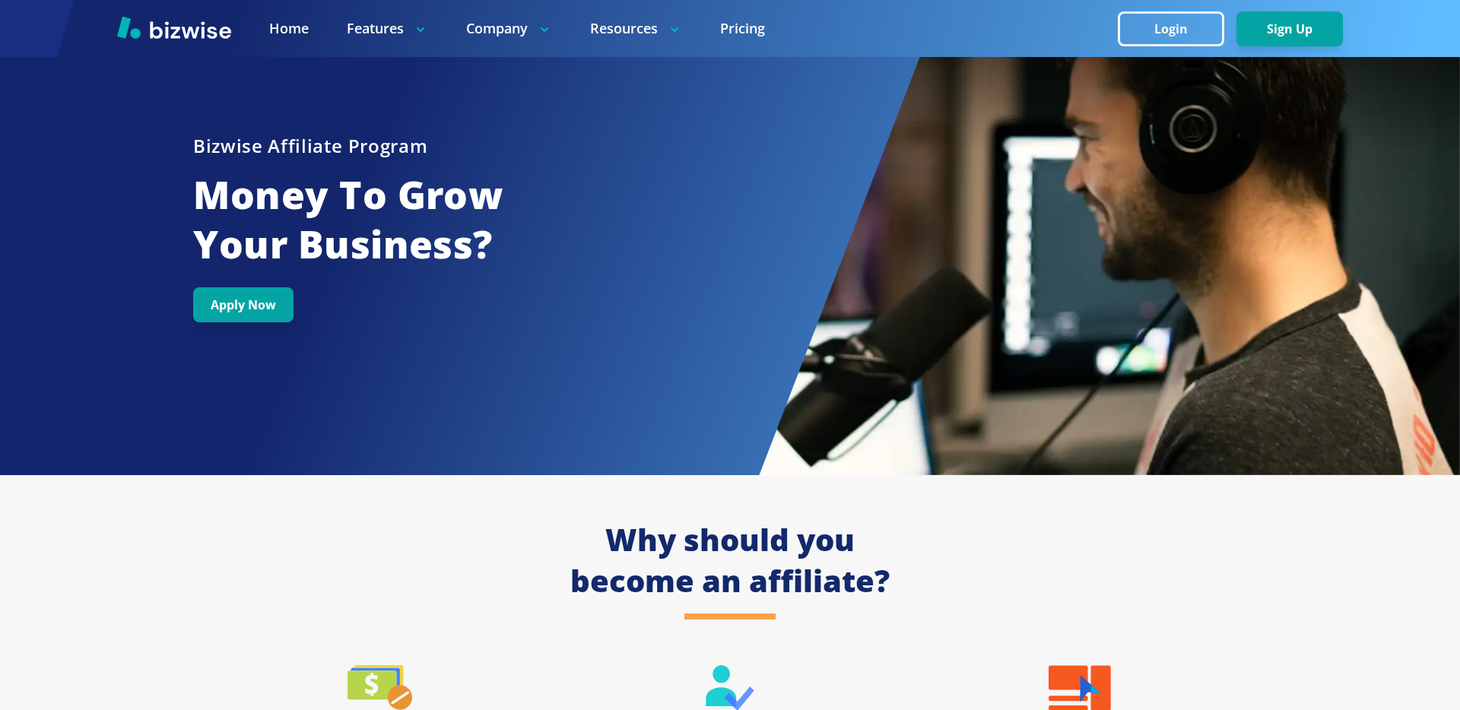
scroll to position [706, 0]
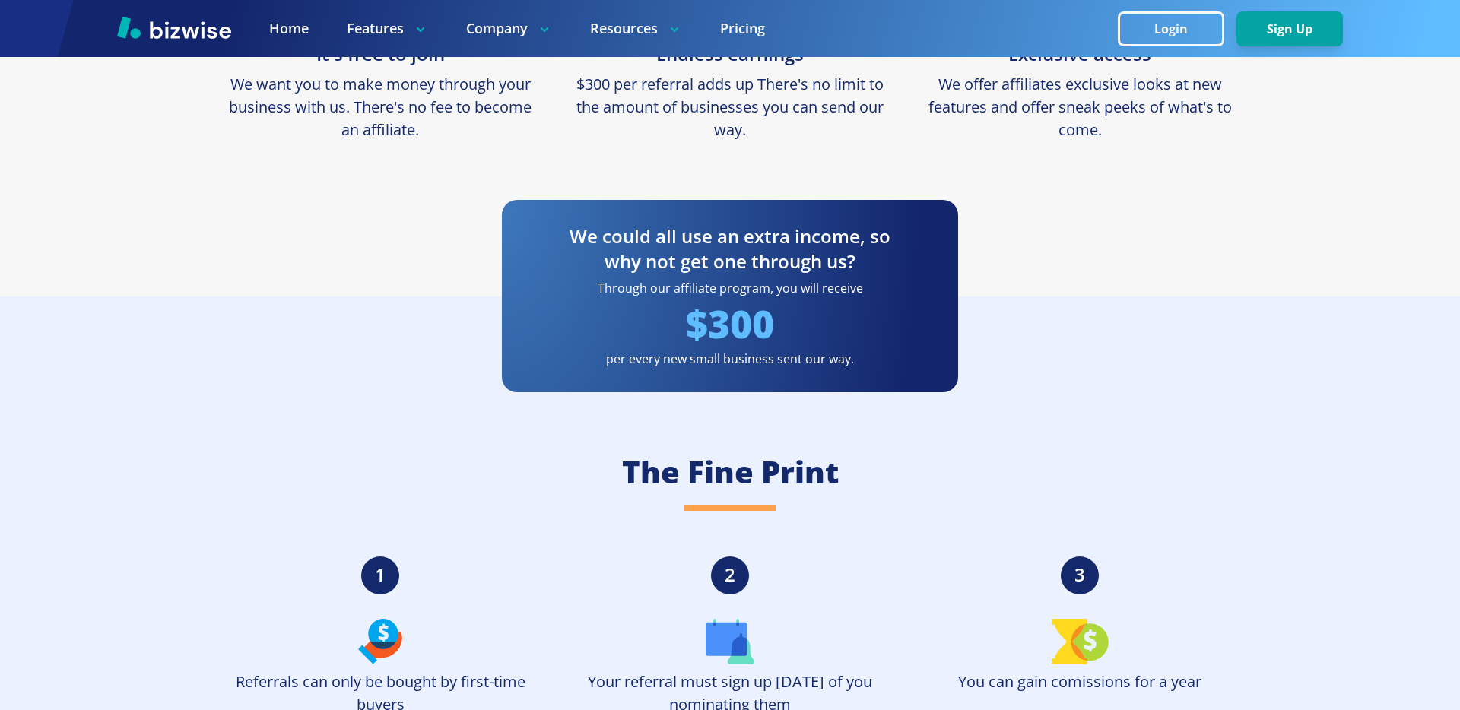
click at [869, 369] on div "We could all use an extra income, so why not get one through us? Through our af…" at bounding box center [730, 296] width 456 height 192
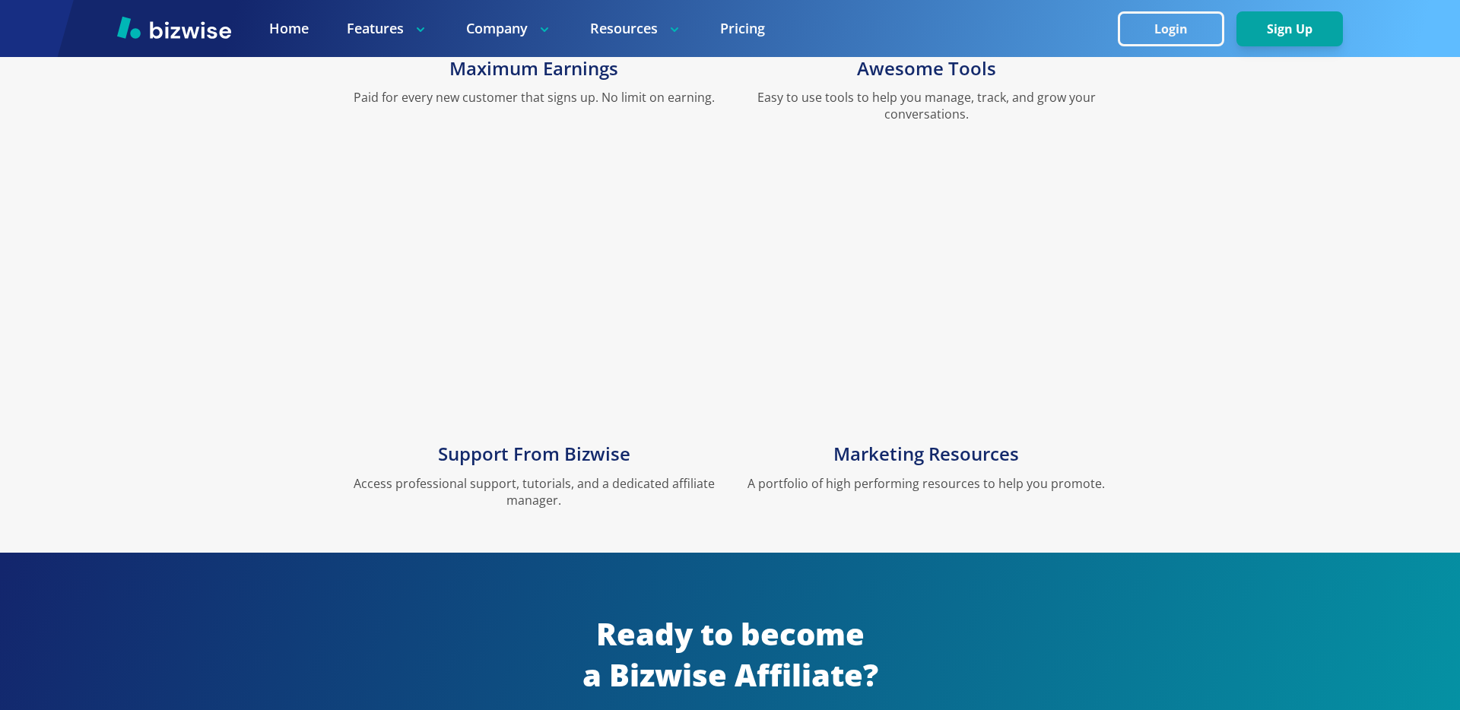
scroll to position [2656, 0]
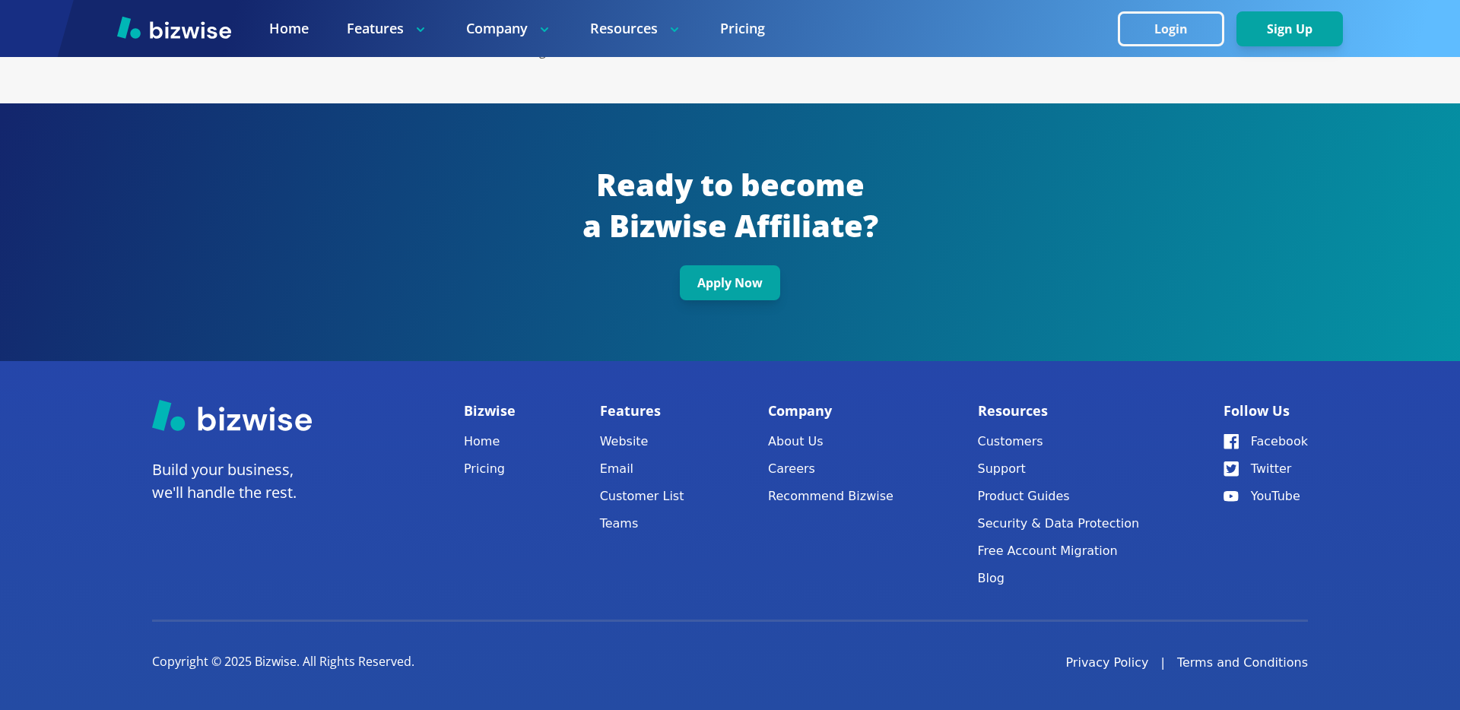
click at [987, 246] on h2 "Ready to become a Bizwise Affiliate?" at bounding box center [730, 205] width 1343 height 83
click at [1071, 277] on link "Apply Now" at bounding box center [730, 282] width 1343 height 35
click at [1179, 410] on div "Bizwise Home Pricing Features Website Email Customer List Teams Company About U…" at bounding box center [886, 497] width 844 height 196
click at [643, 445] on link "Website" at bounding box center [642, 441] width 84 height 21
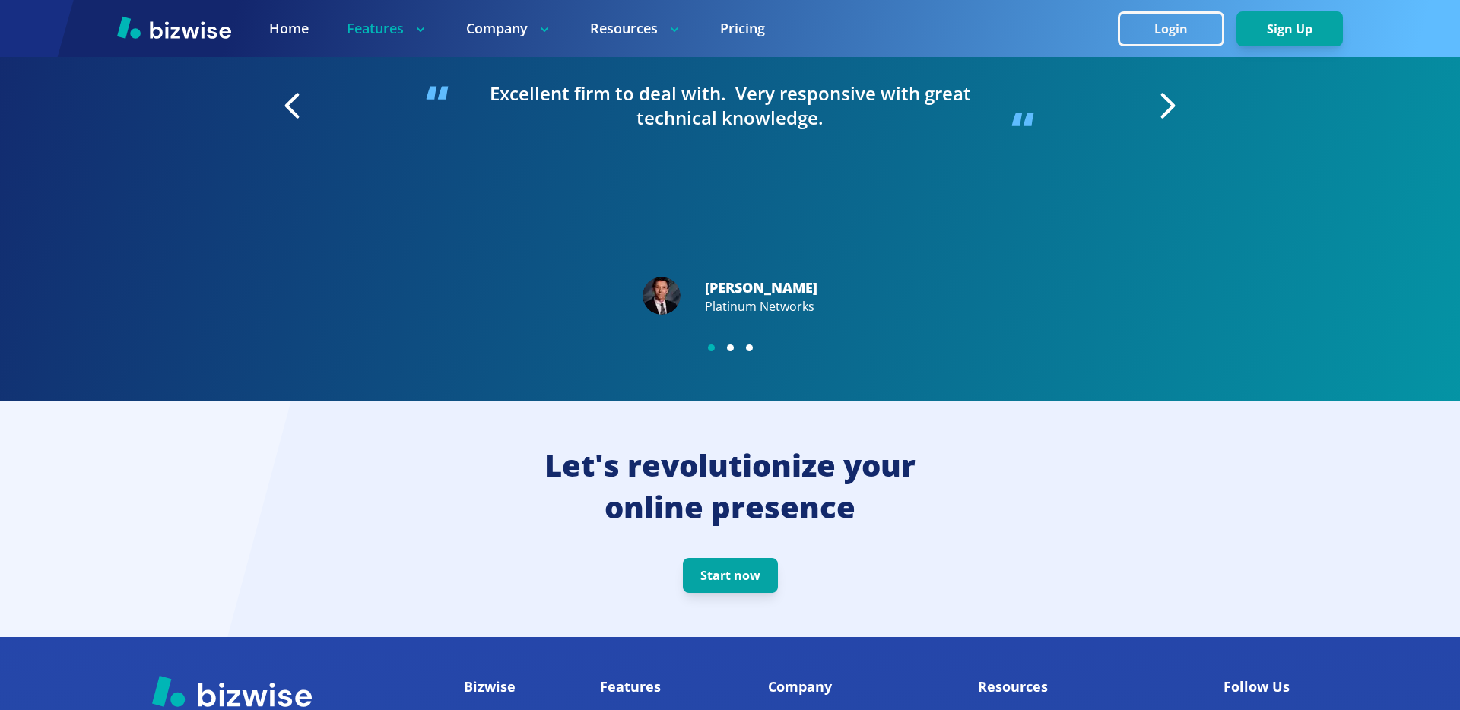
scroll to position [3171, 0]
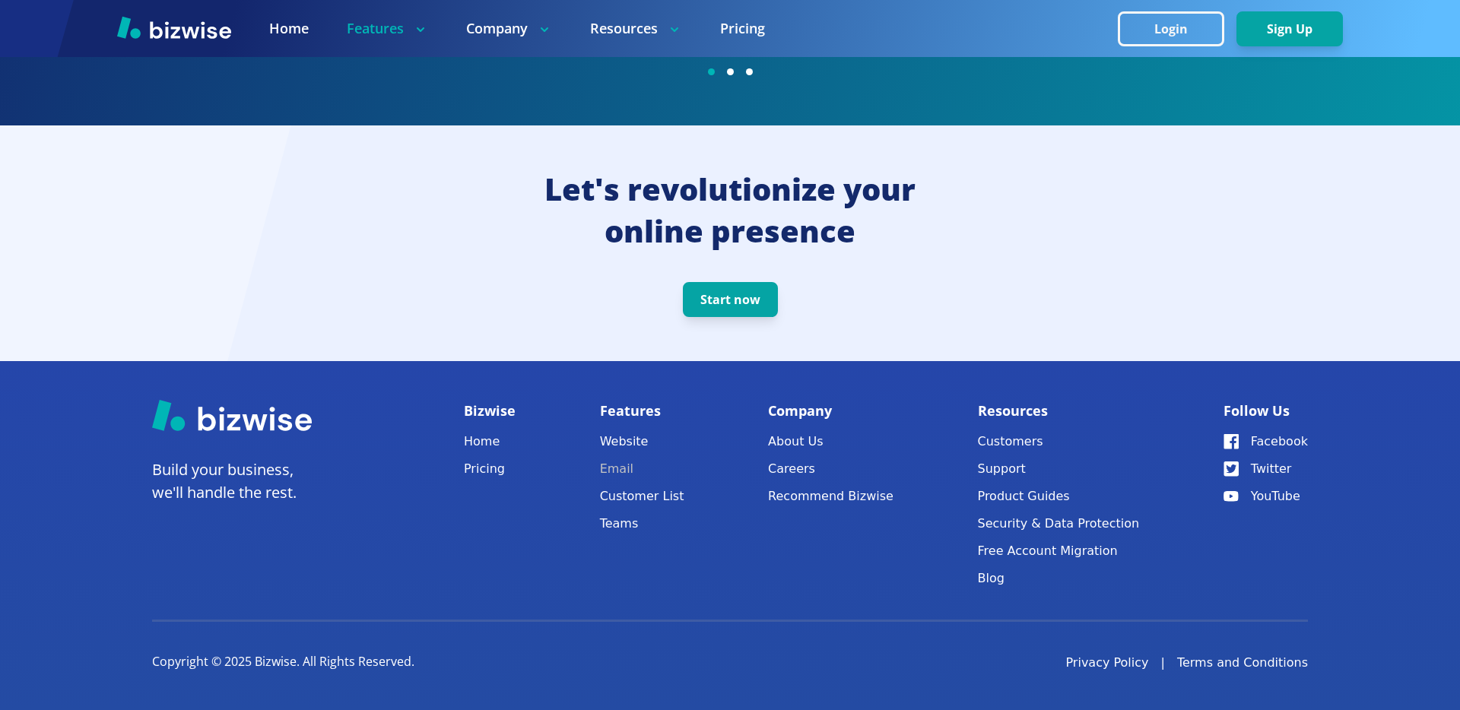
click at [633, 468] on link "Email" at bounding box center [642, 468] width 84 height 21
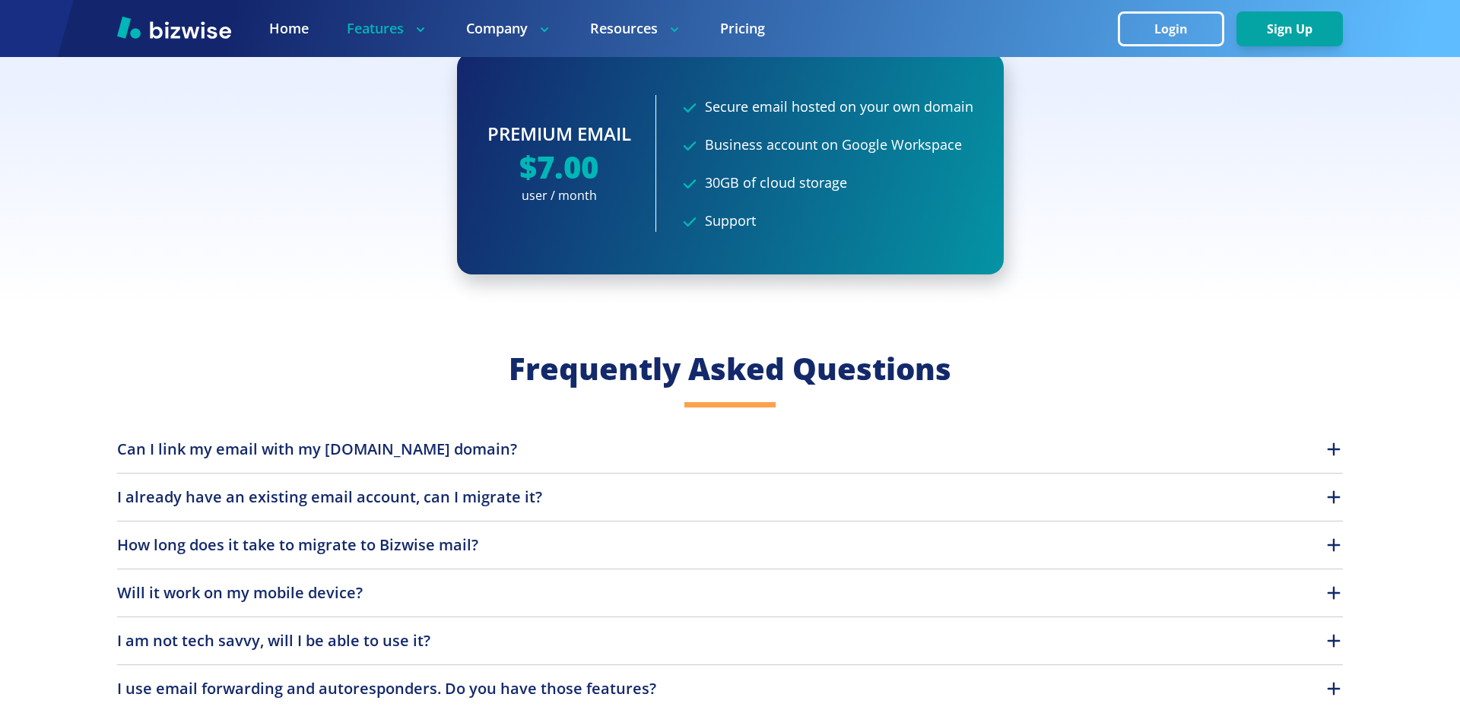
scroll to position [3442, 0]
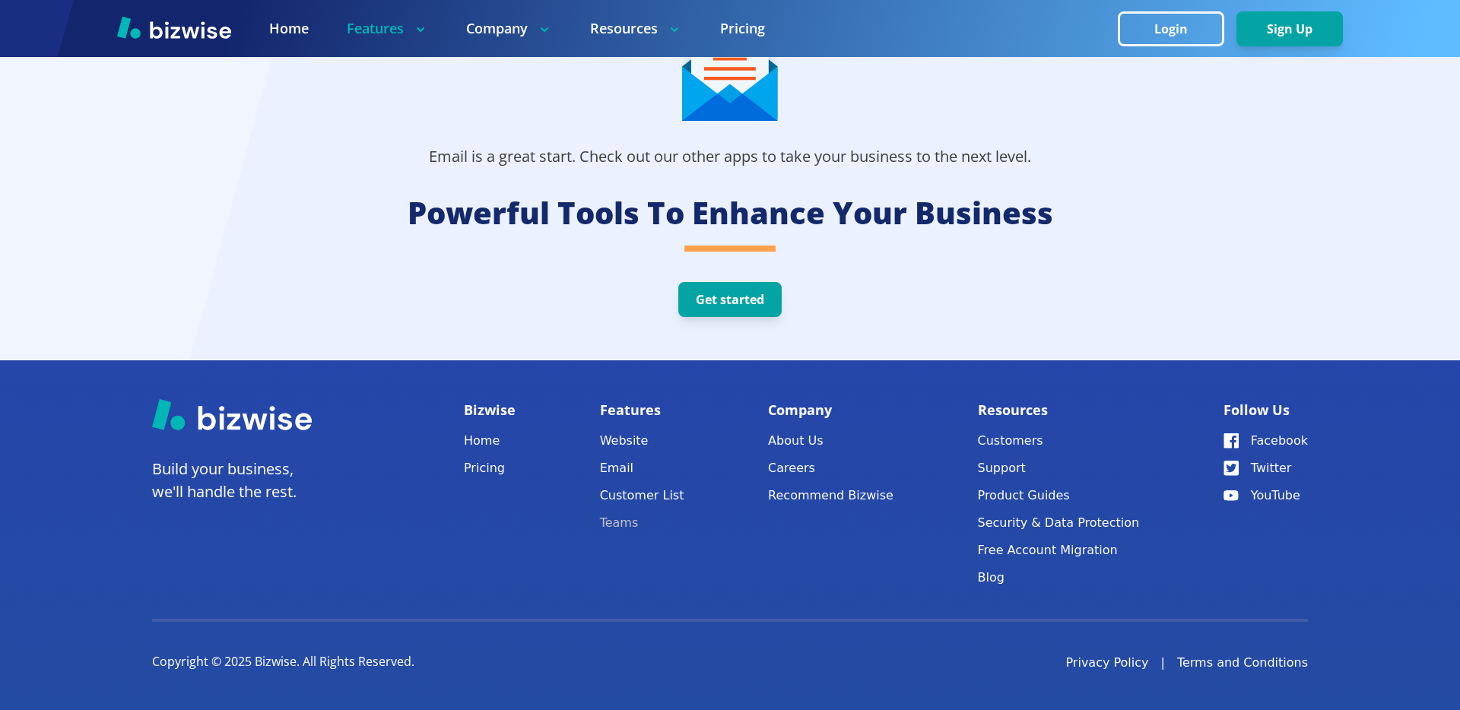
click at [631, 528] on link "Teams" at bounding box center [642, 522] width 84 height 21
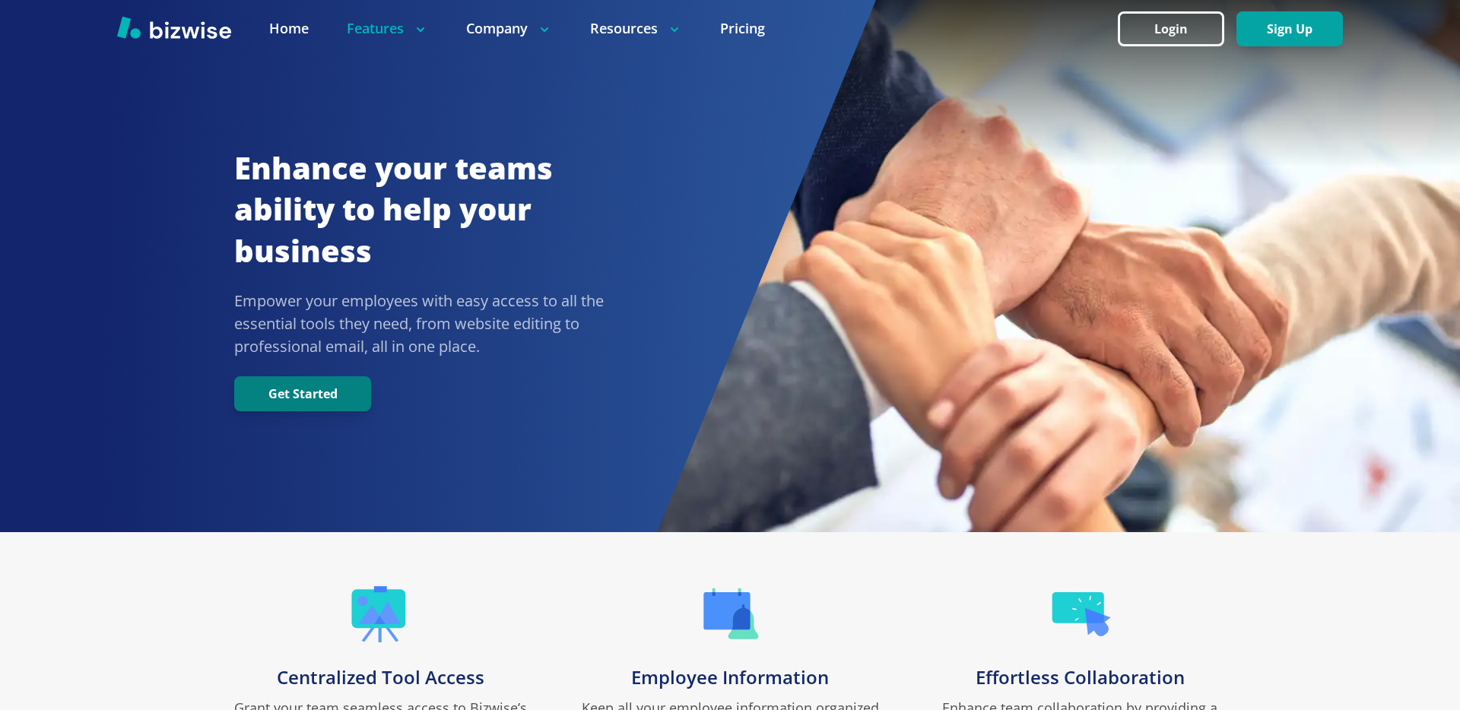
click at [329, 398] on button "Get Started" at bounding box center [302, 393] width 137 height 35
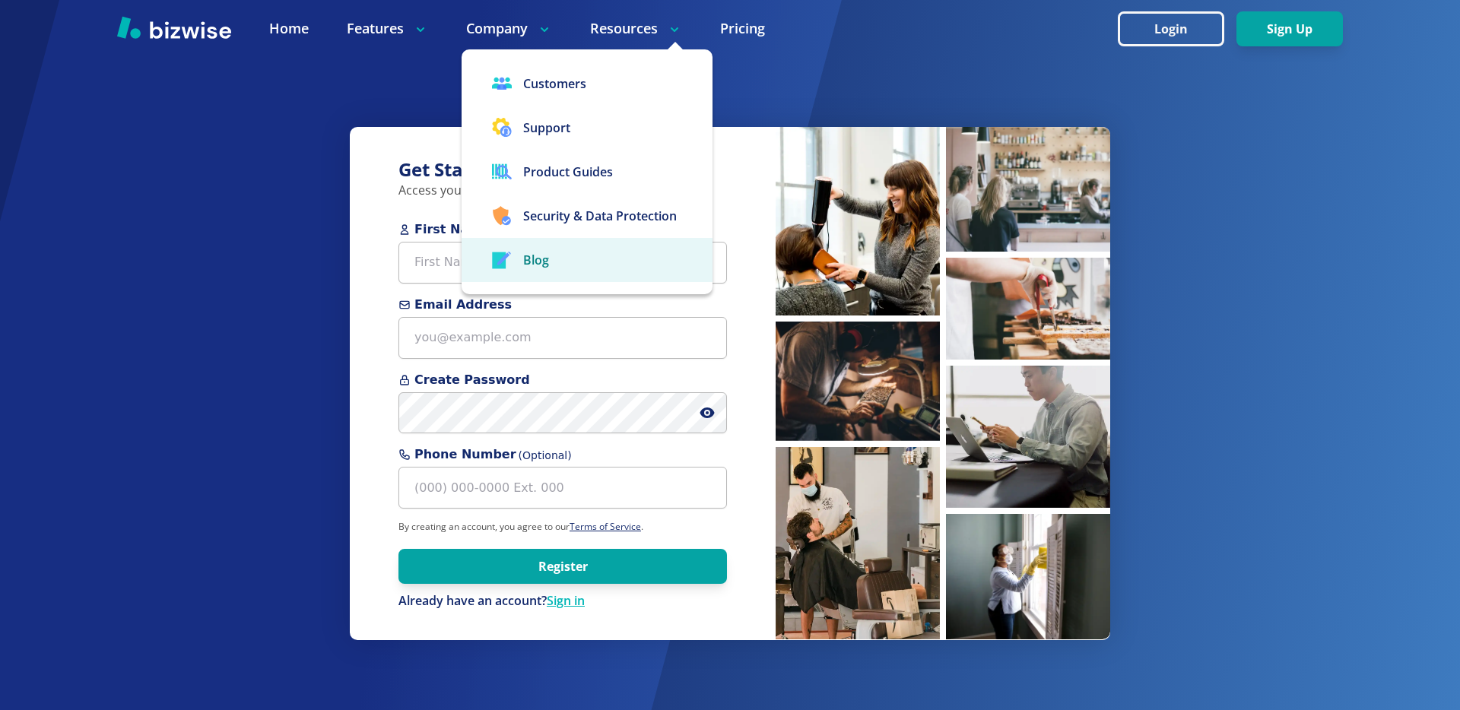
click at [572, 256] on link "Blog" at bounding box center [586, 260] width 251 height 44
